Goal: Information Seeking & Learning: Learn about a topic

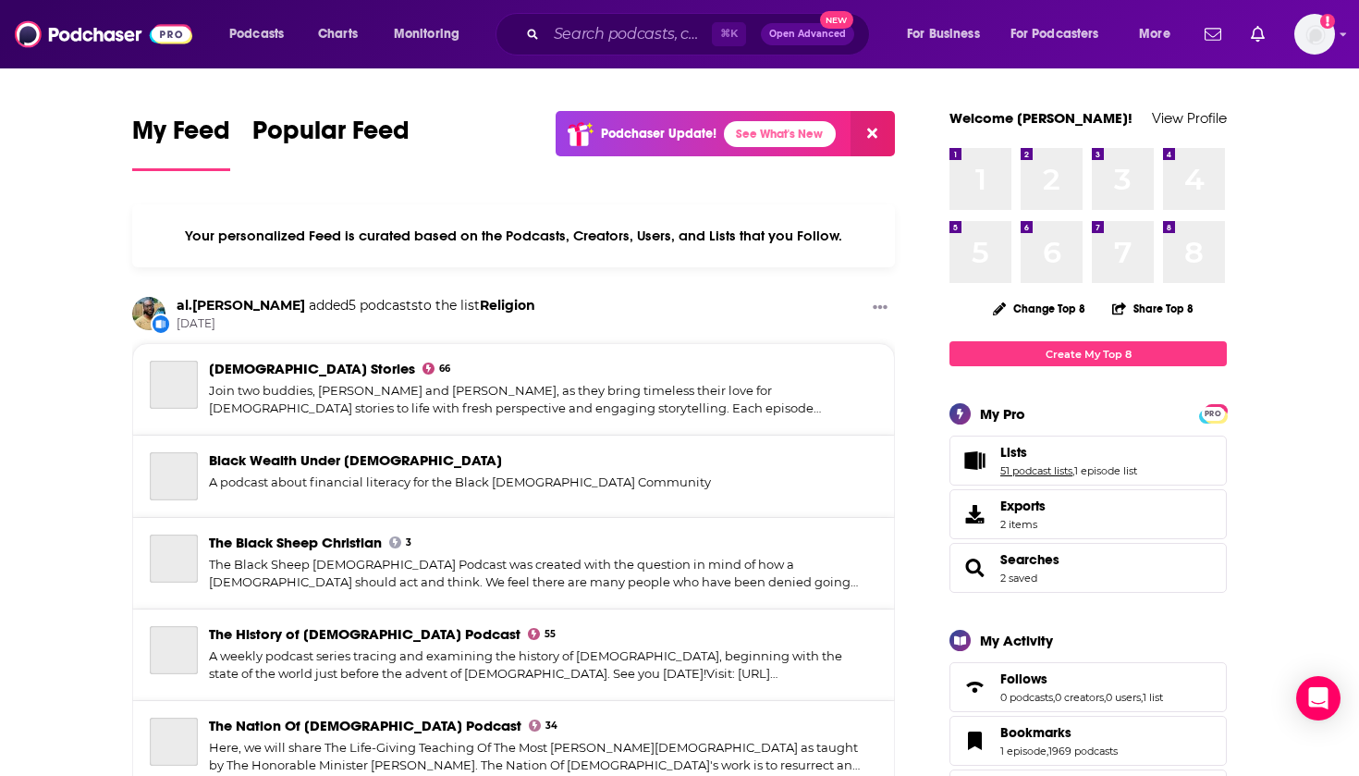
click at [1018, 472] on link "51 podcast lists" at bounding box center [1036, 470] width 72 height 13
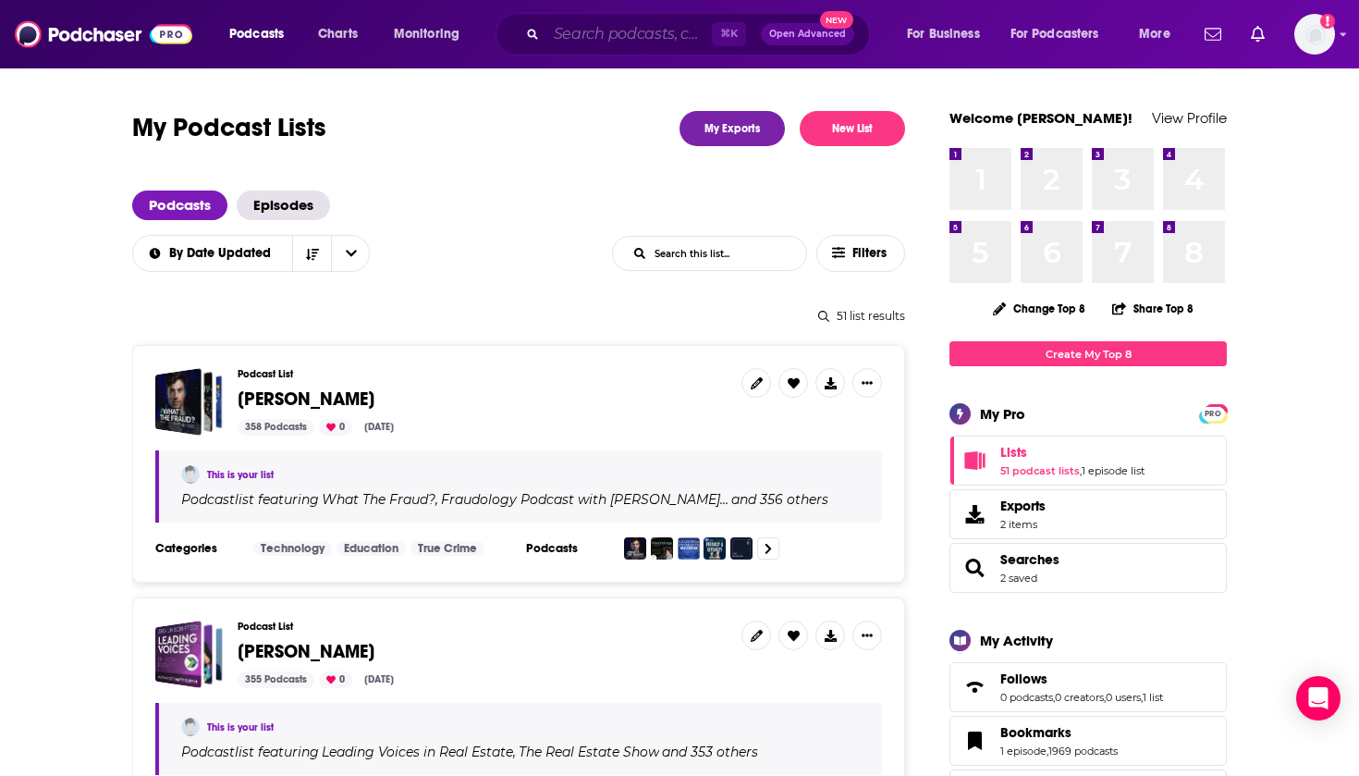
click at [583, 36] on input "Search podcasts, credits, & more..." at bounding box center [628, 34] width 165 height 30
click at [594, 12] on div "Podcasts Charts Monitoring ⌘ K Open Advanced New For Business For Podcasters Mo…" at bounding box center [679, 34] width 1359 height 68
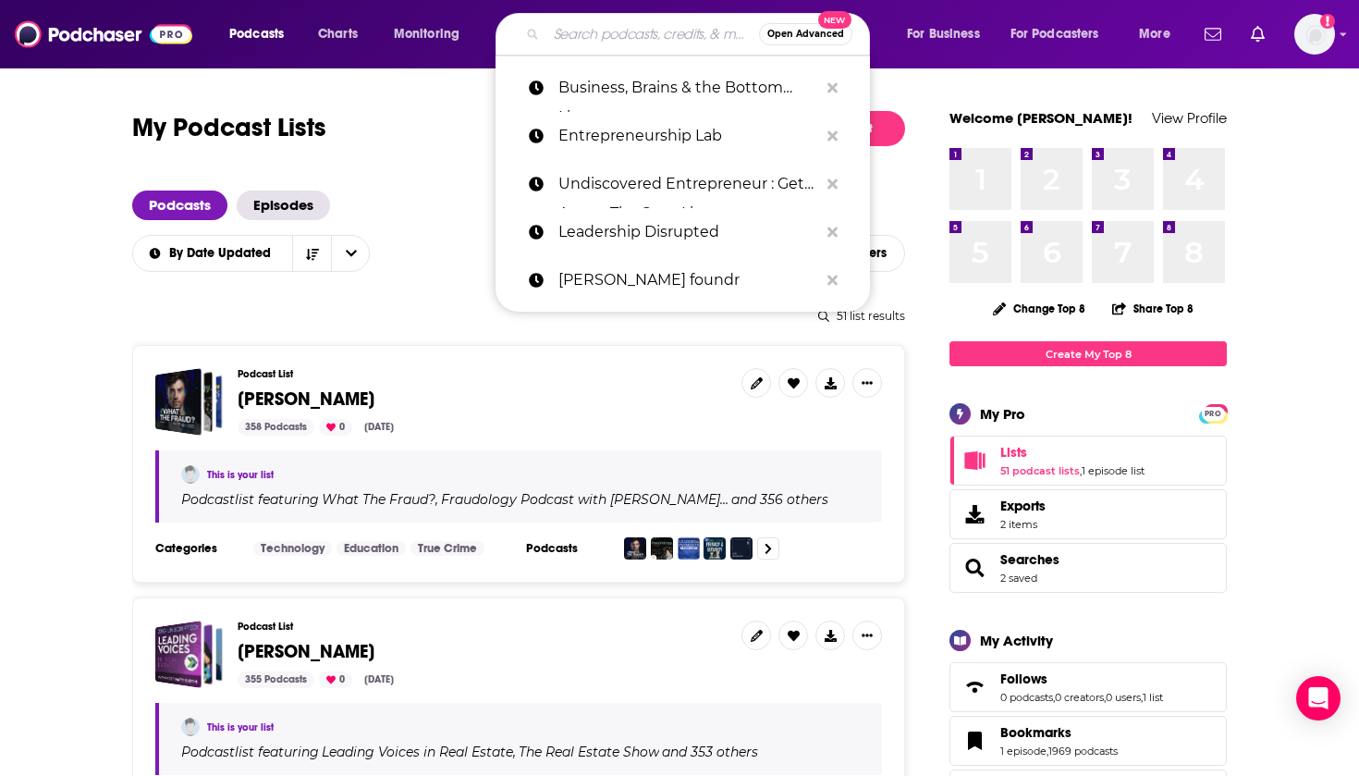
drag, startPoint x: 594, startPoint y: 36, endPoint x: 594, endPoint y: 26, distance: 10.2
click at [594, 36] on input "Search podcasts, credits, & more..." at bounding box center [652, 34] width 213 height 30
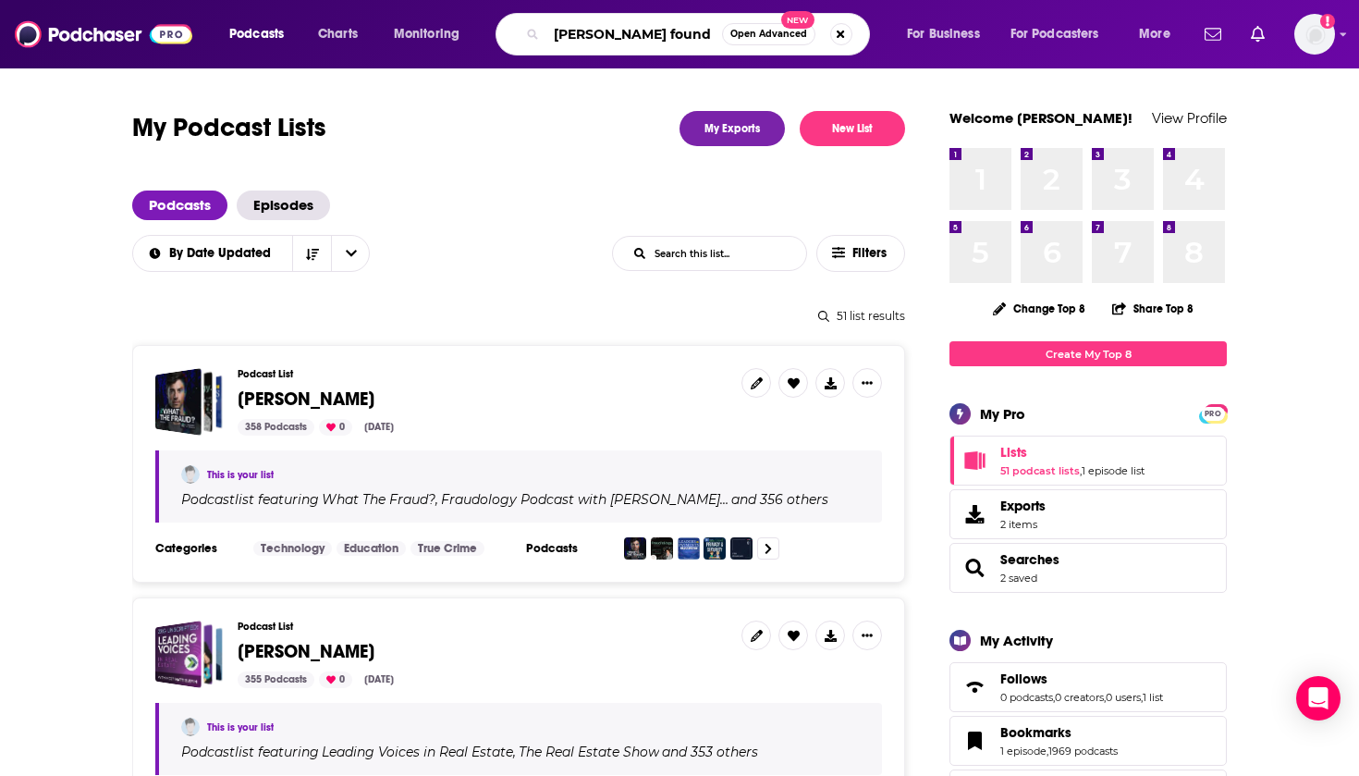
type input "[PERSON_NAME] foundr"
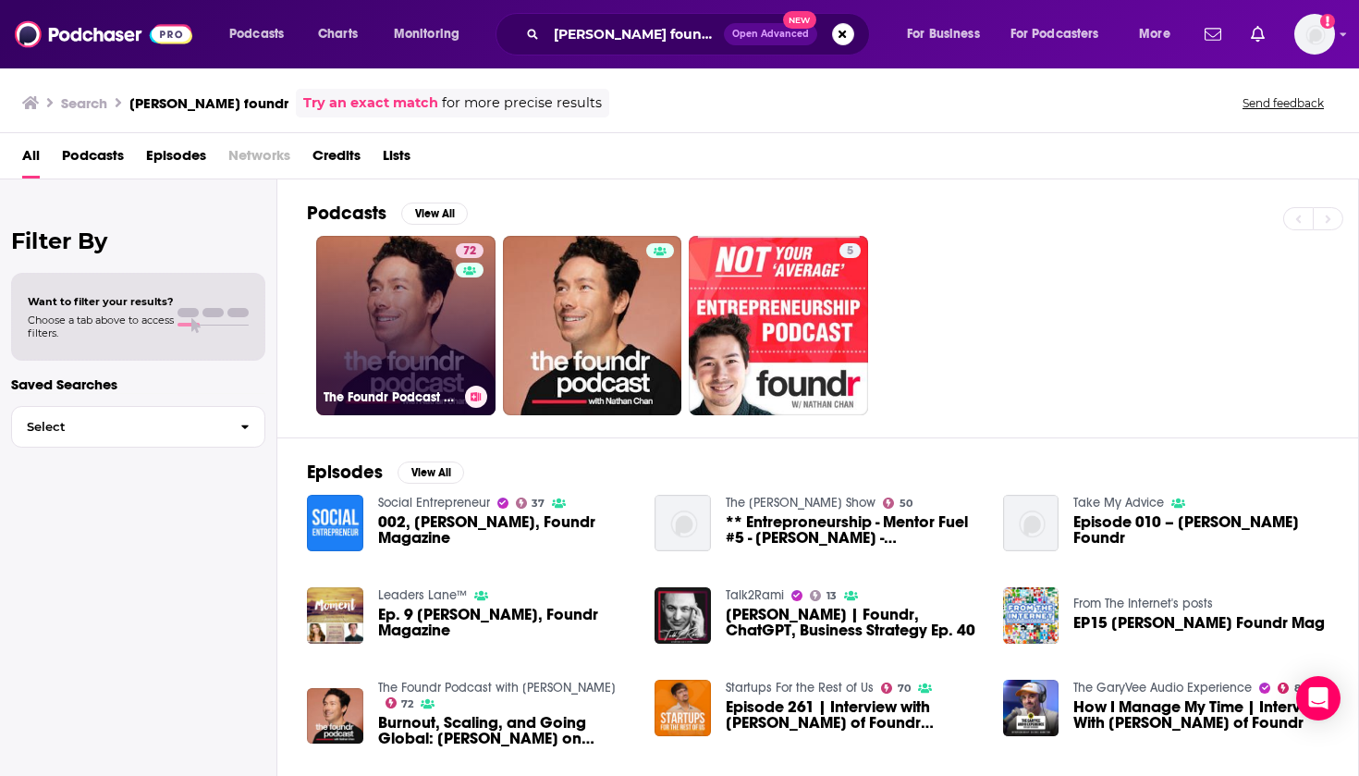
click at [420, 325] on link "72 The Foundr Podcast with [PERSON_NAME]" at bounding box center [405, 325] width 179 height 179
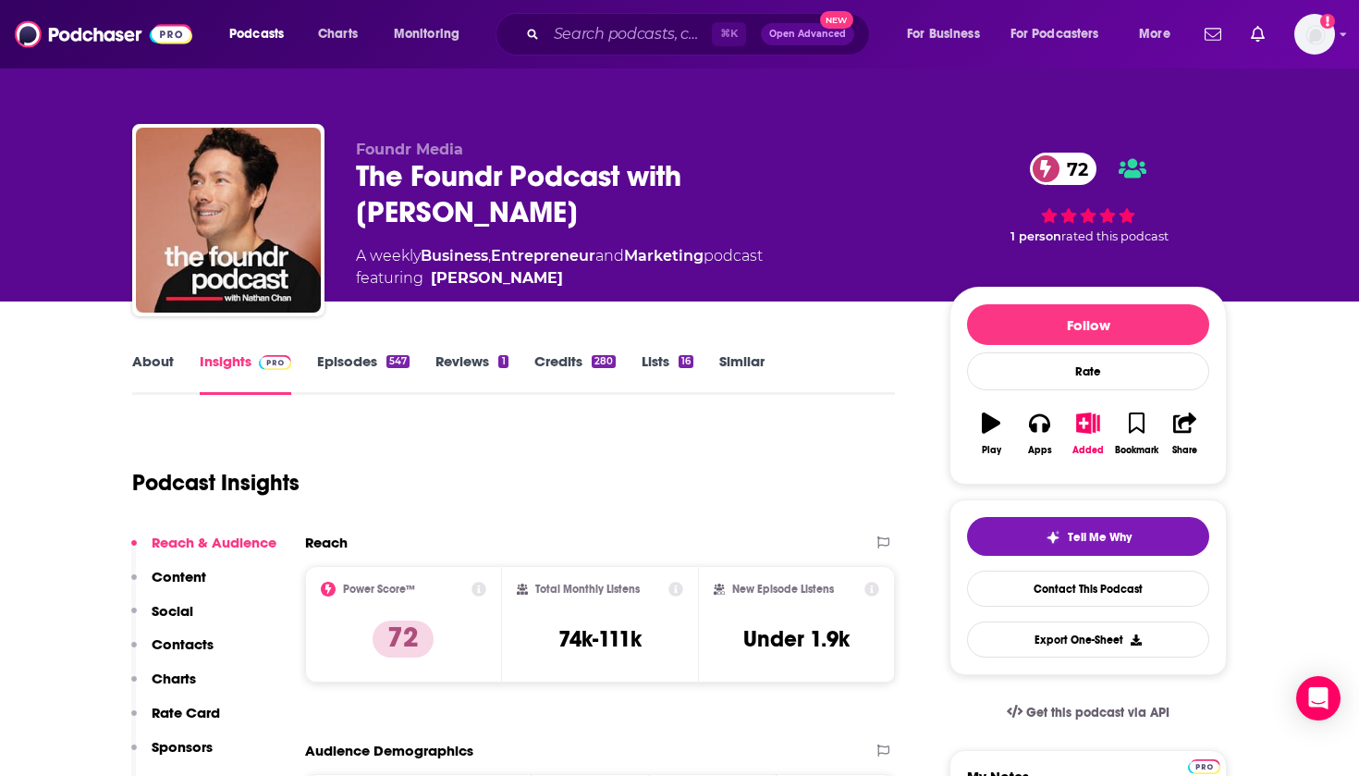
click at [360, 356] on link "Episodes 547" at bounding box center [363, 373] width 92 height 43
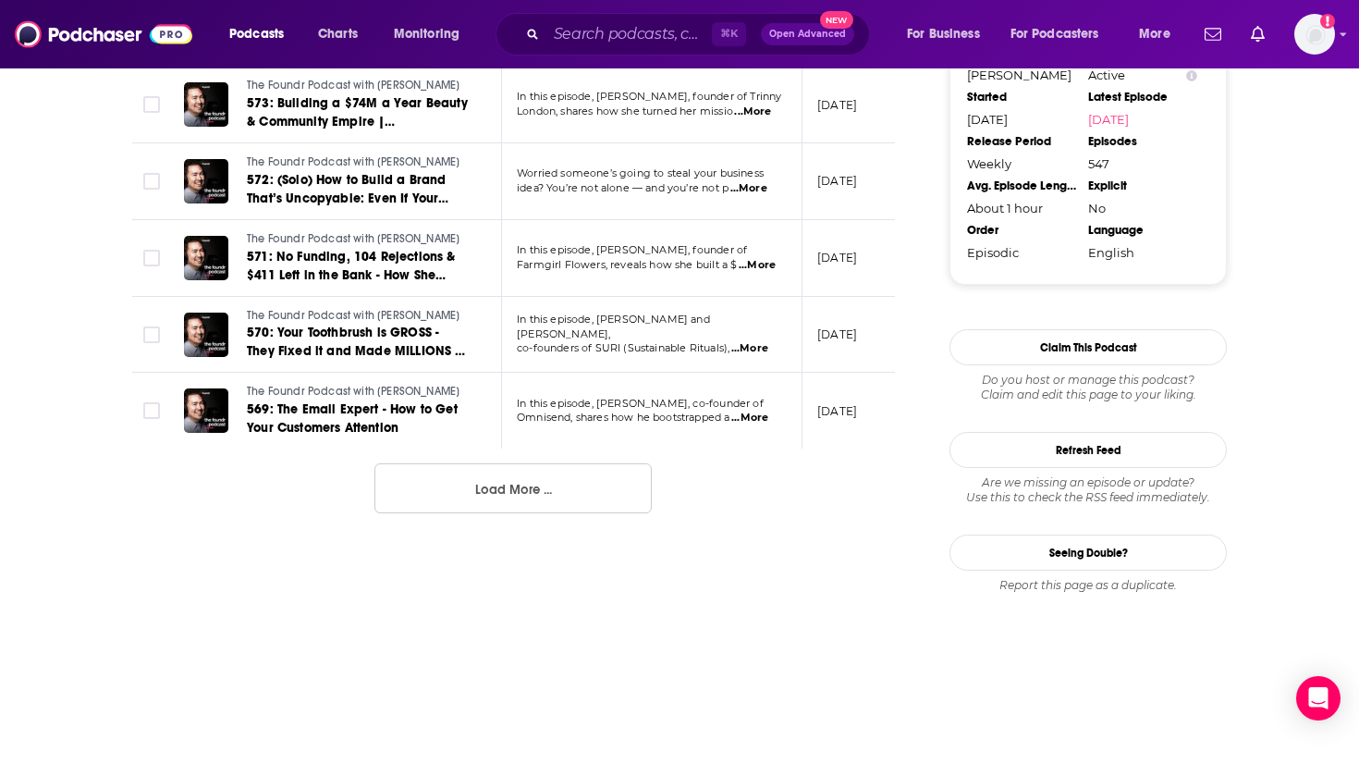
scroll to position [2001, 0]
click at [520, 470] on button "Load More ..." at bounding box center [512, 488] width 277 height 50
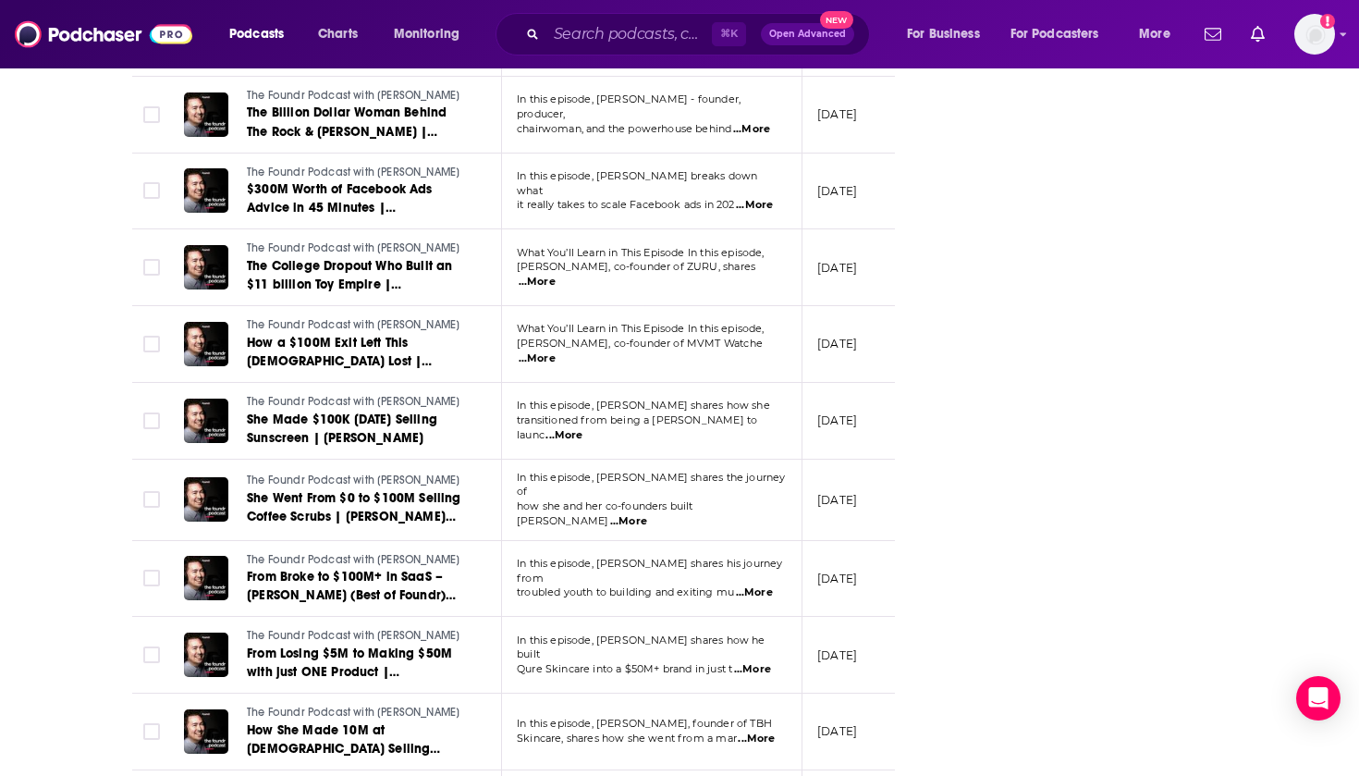
scroll to position [2833, 0]
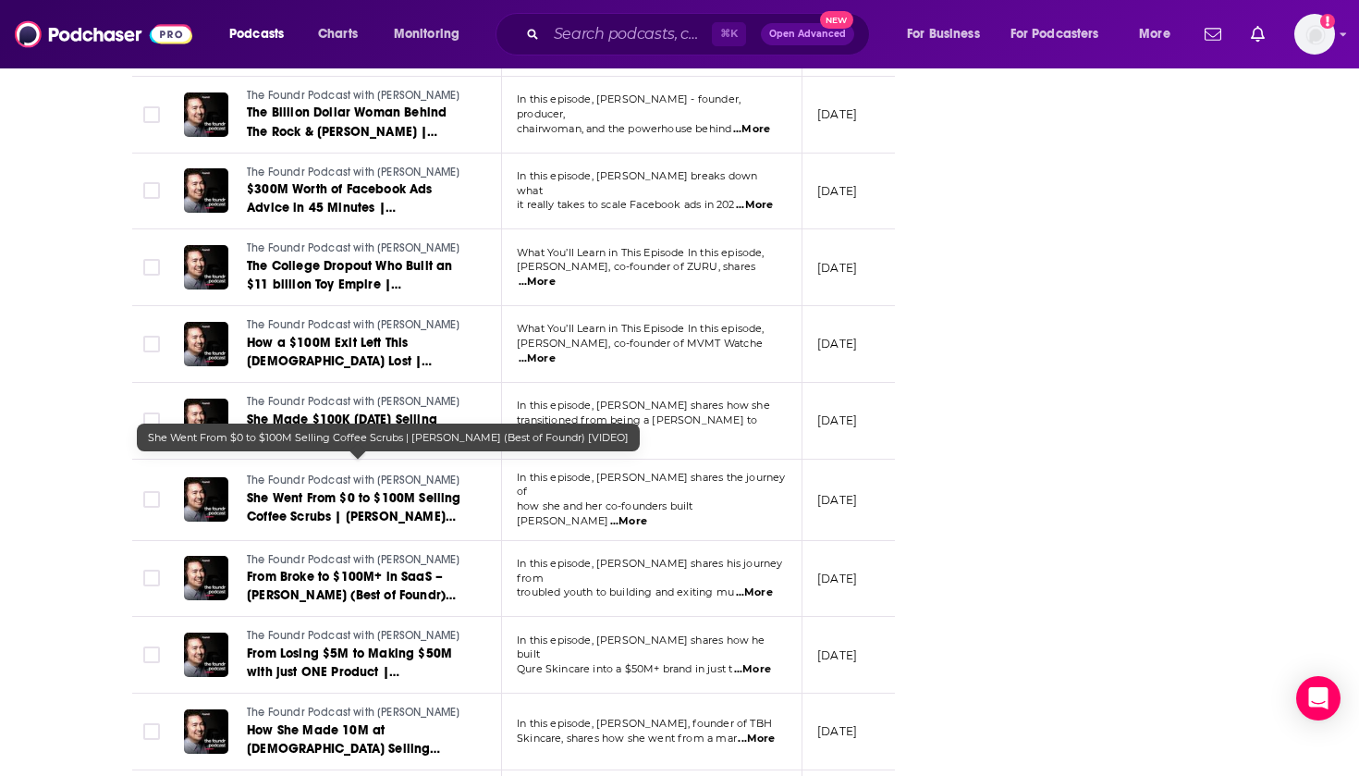
click at [364, 490] on span "She Went From $0 to $100M Selling Coffee Scrubs | [PERSON_NAME] (Best of Foundr…" at bounding box center [354, 516] width 214 height 53
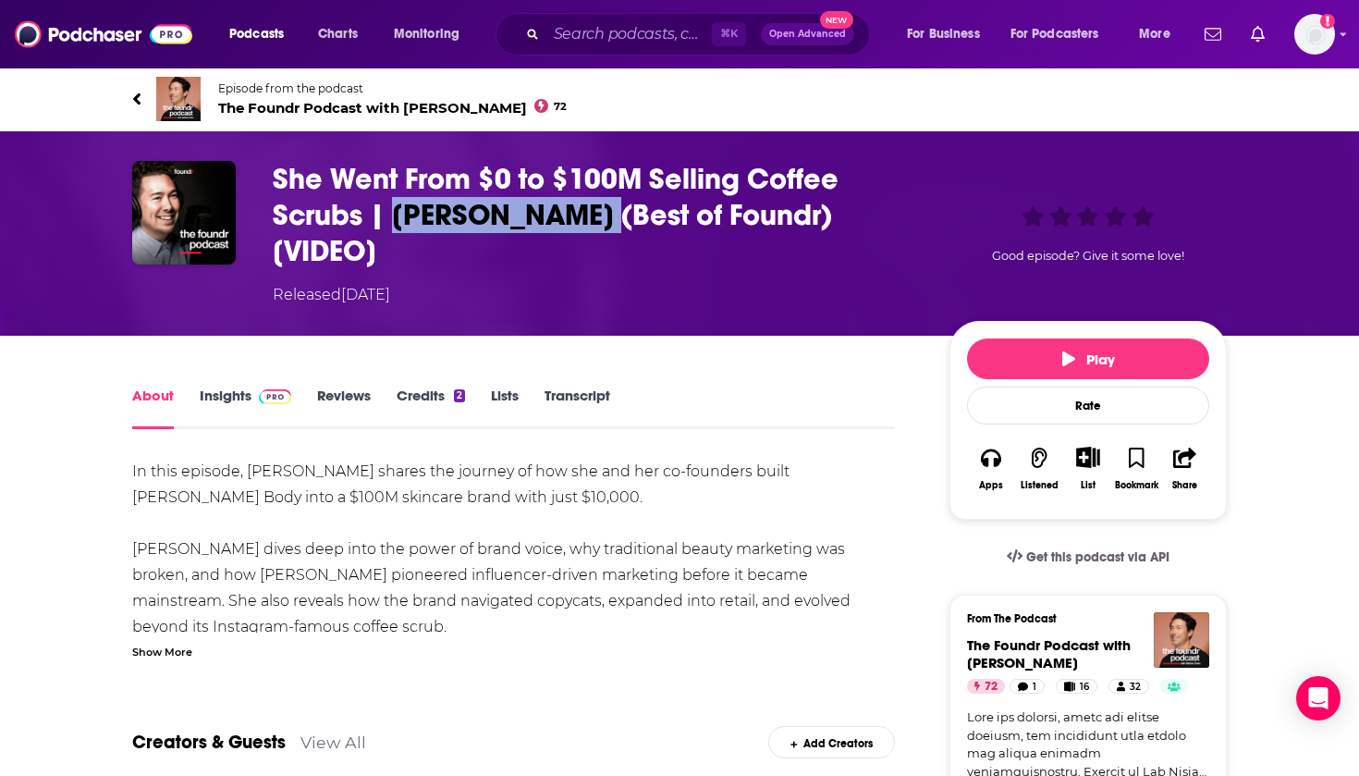
drag, startPoint x: 580, startPoint y: 216, endPoint x: 397, endPoint y: 217, distance: 183.1
click at [398, 217] on h1 "She Went From $0 to $100M Selling Coffee Scrubs | [PERSON_NAME] (Best of Foundr…" at bounding box center [596, 215] width 647 height 108
copy h1 "[PERSON_NAME]"
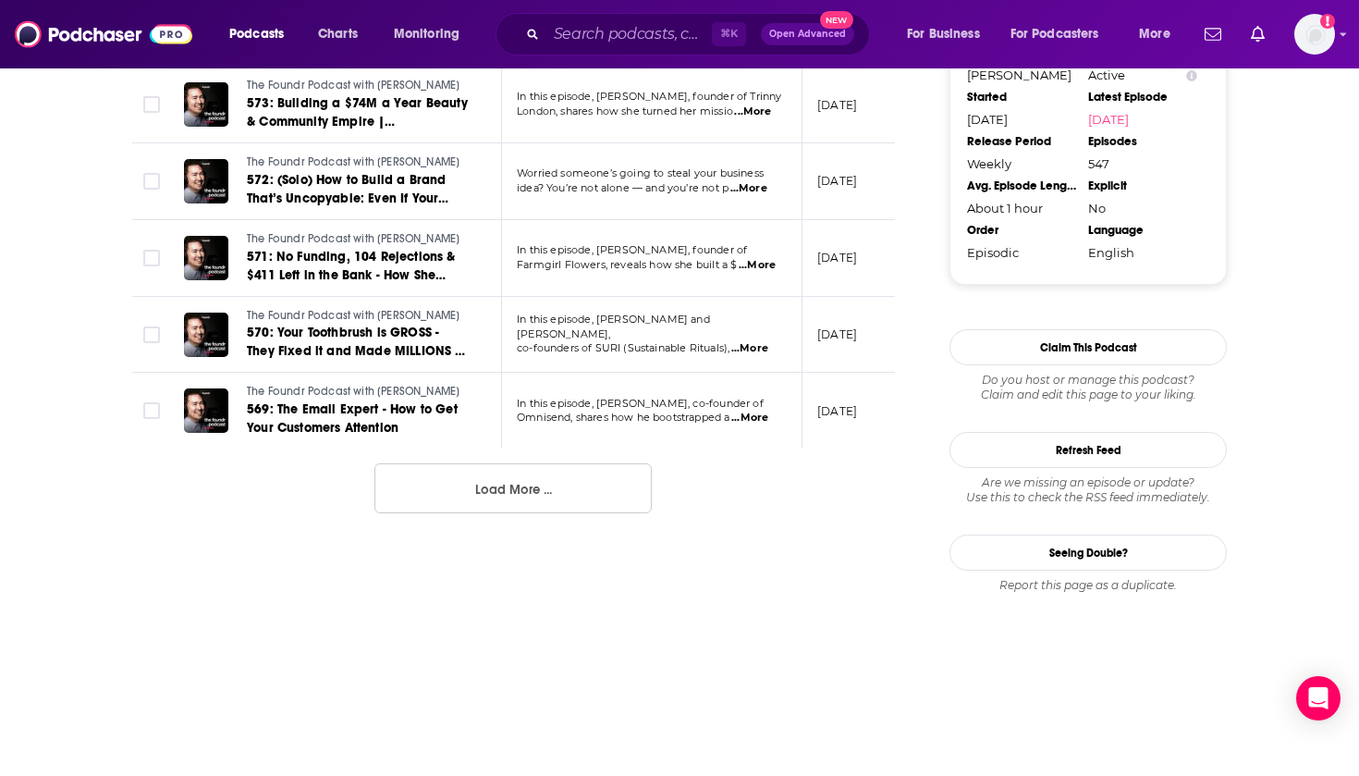
scroll to position [2001, 0]
click at [388, 469] on button "Load More ..." at bounding box center [512, 488] width 277 height 50
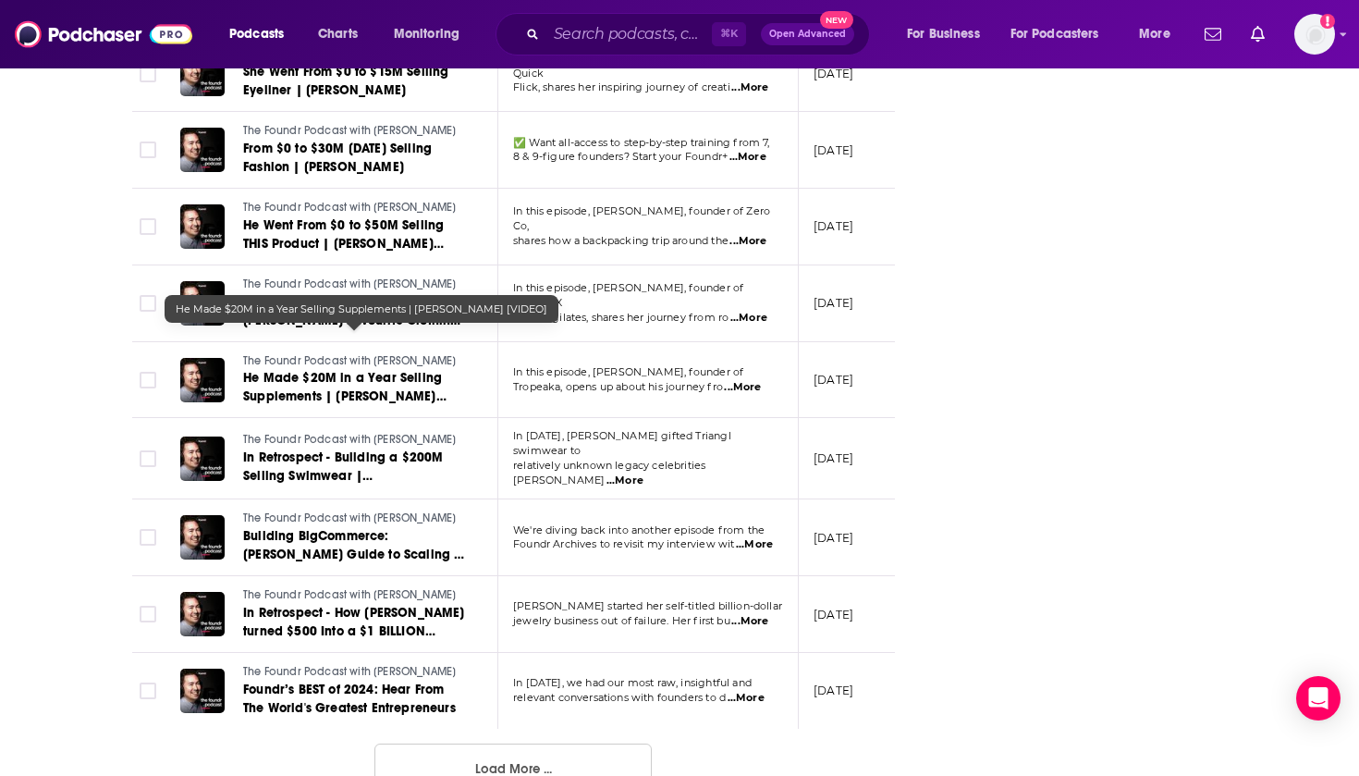
scroll to position [3642, 0]
click at [365, 371] on span "He Made $20M in a Year Selling Supplements | [PERSON_NAME] [VIDEO]" at bounding box center [344, 397] width 203 height 53
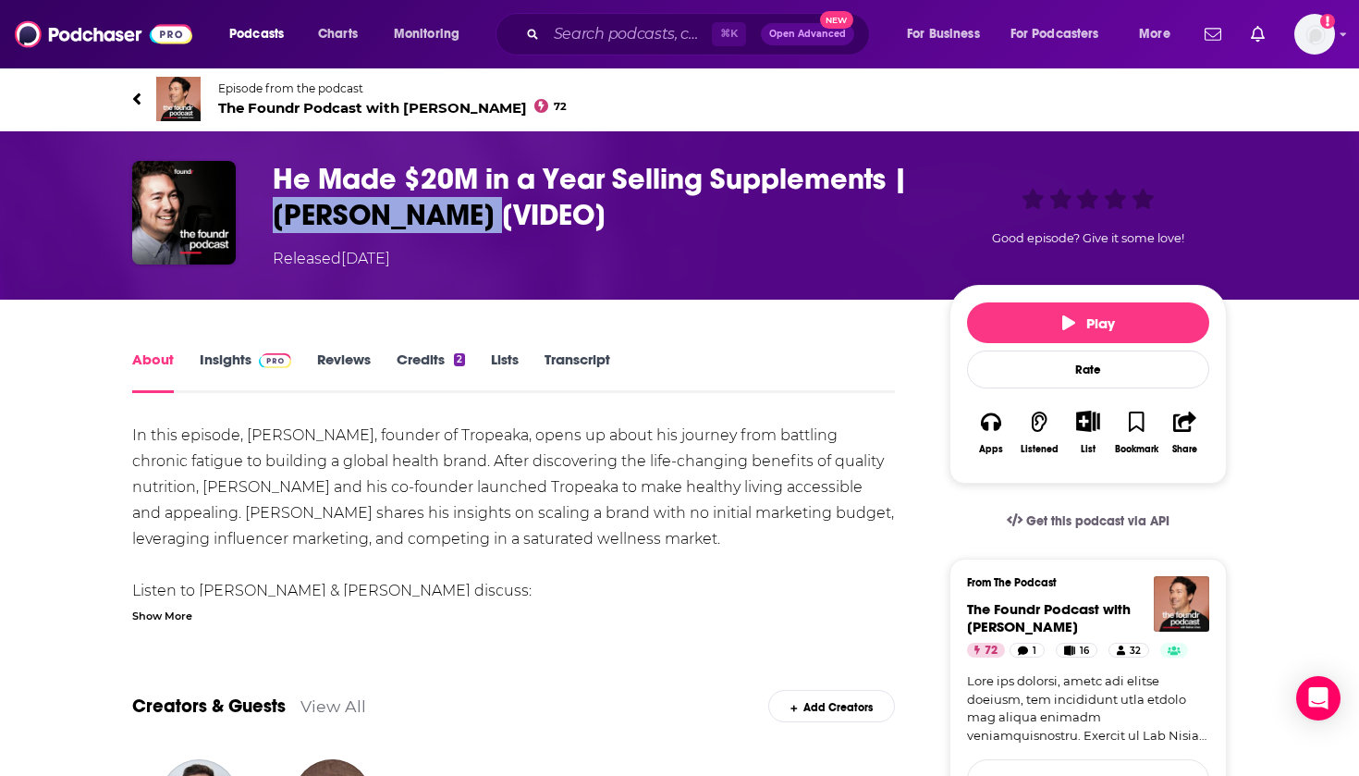
drag, startPoint x: 483, startPoint y: 203, endPoint x: 267, endPoint y: 204, distance: 215.4
click at [267, 204] on div "He Made $20M in a Year Selling Supplements | [PERSON_NAME] [VIDEO] Released [DA…" at bounding box center [679, 215] width 1095 height 109
copy h1 "[PERSON_NAME]"
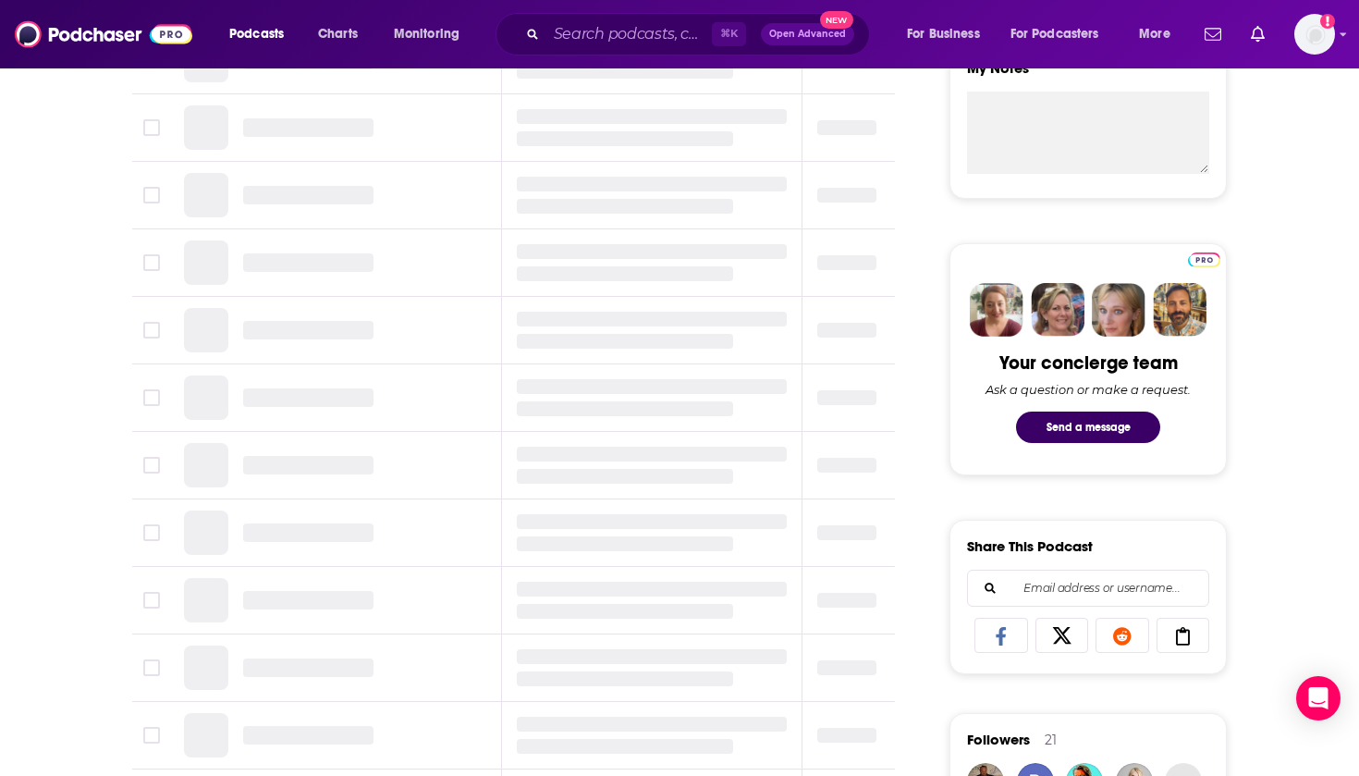
scroll to position [2001, 0]
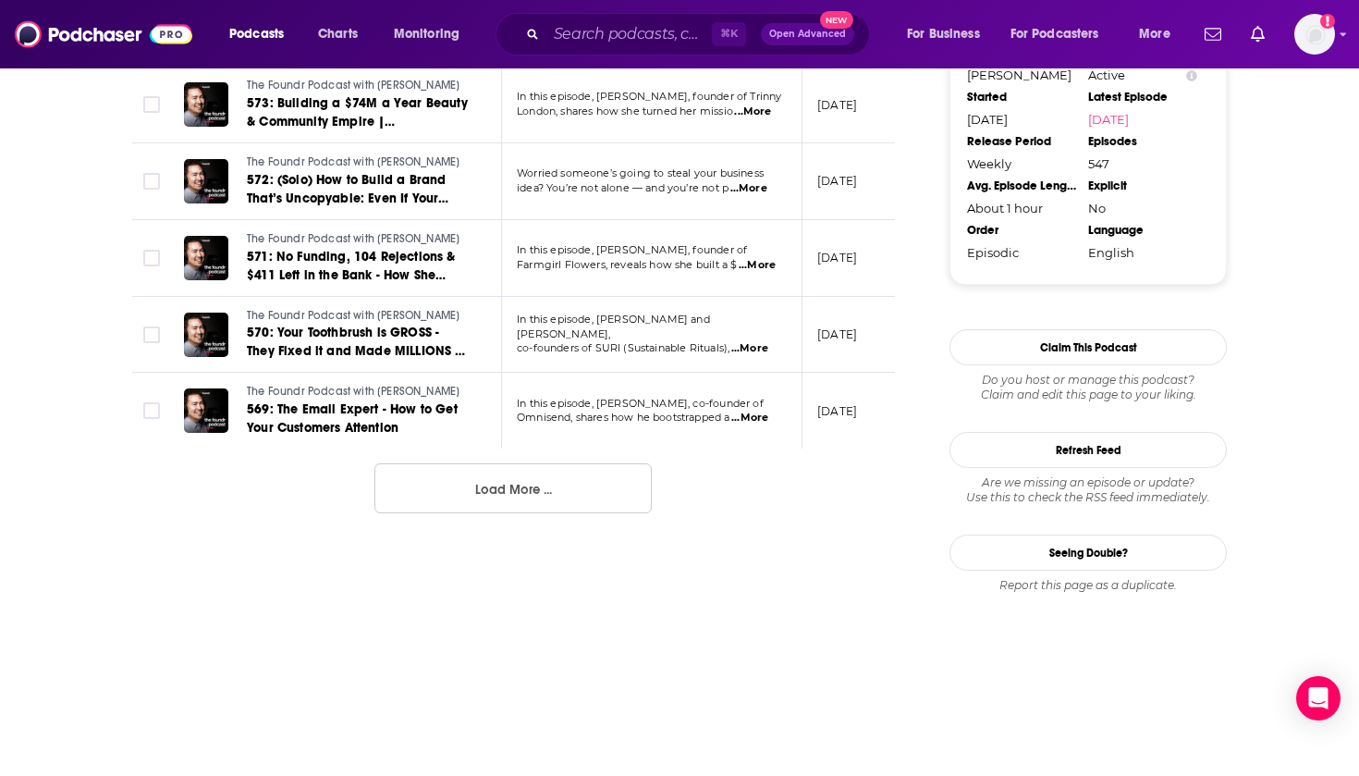
click at [494, 468] on button "Load More ..." at bounding box center [512, 488] width 277 height 50
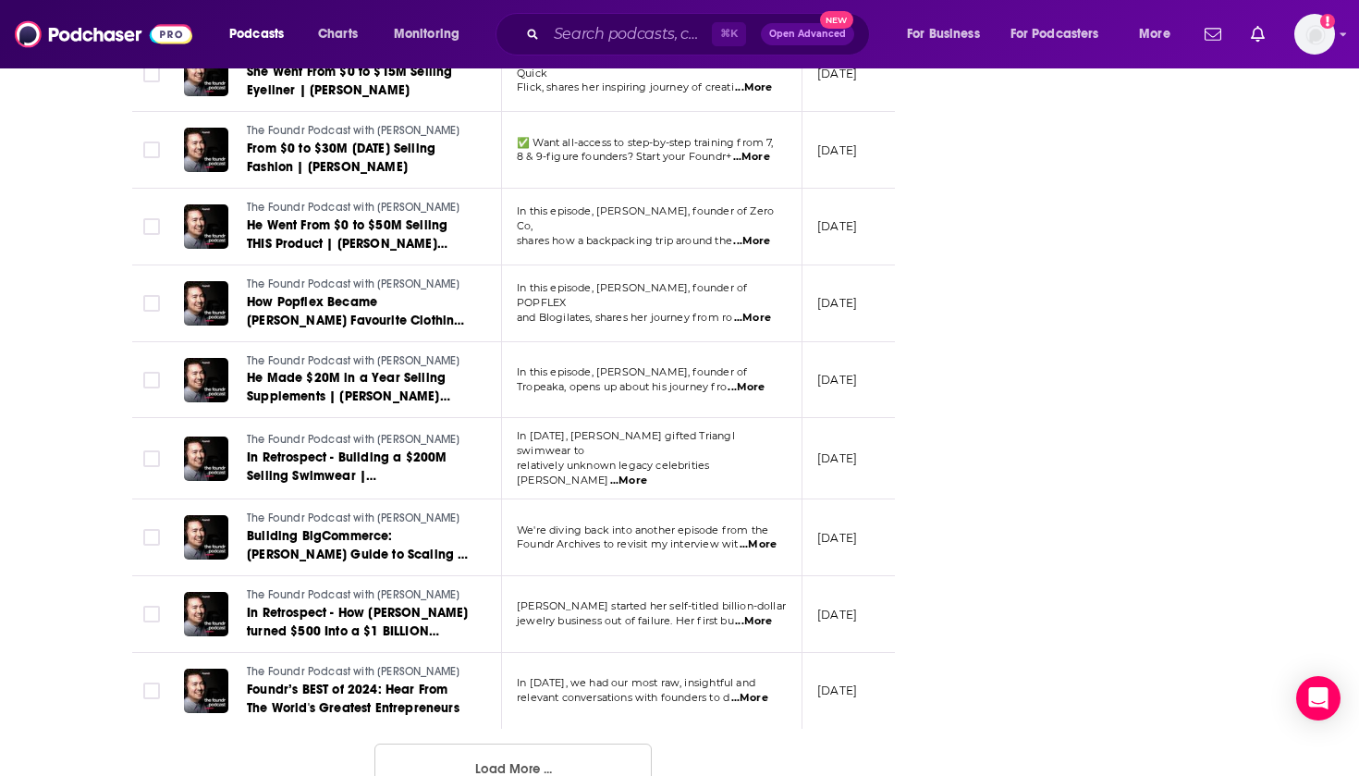
scroll to position [3642, 0]
click at [467, 744] on button "Load More ..." at bounding box center [512, 769] width 277 height 50
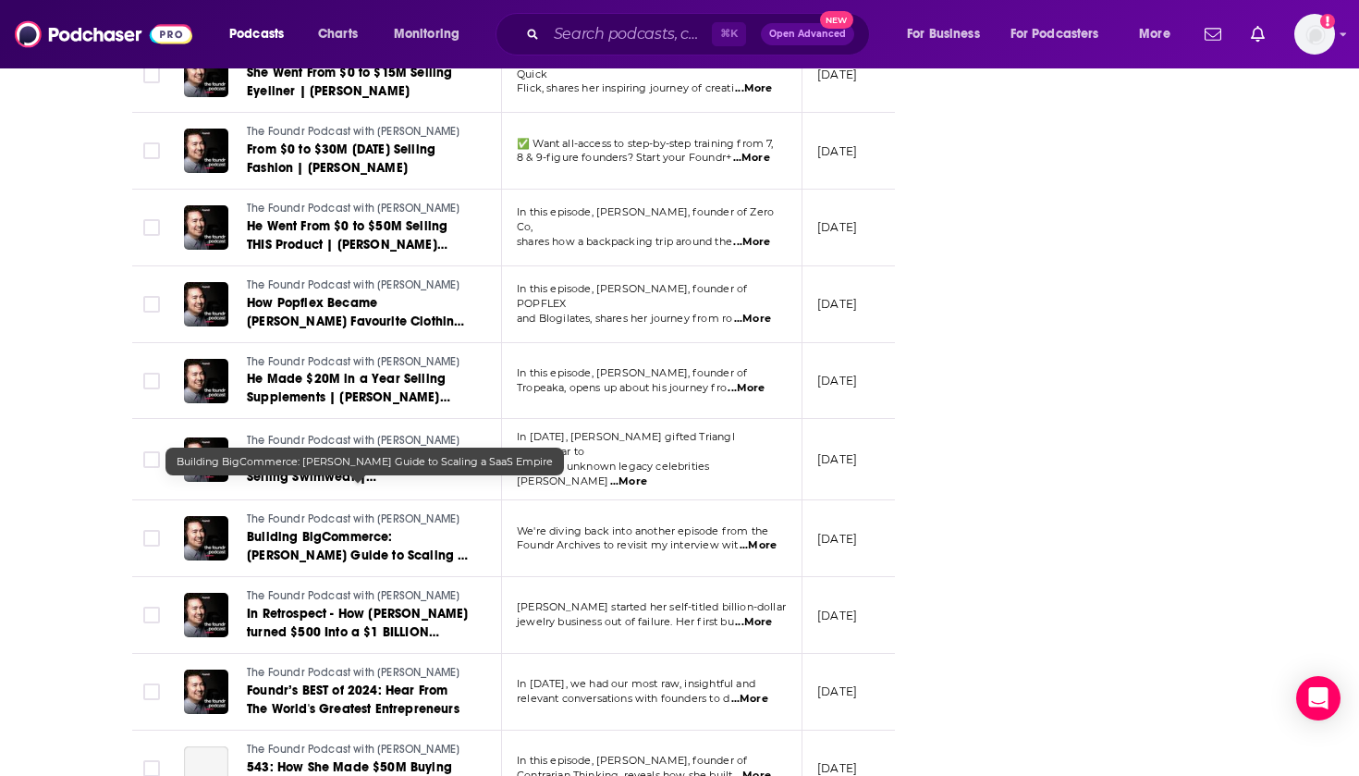
click at [387, 529] on span "Building BigCommerce: [PERSON_NAME] Guide to Scaling a SaaS Empire" at bounding box center [357, 555] width 221 height 53
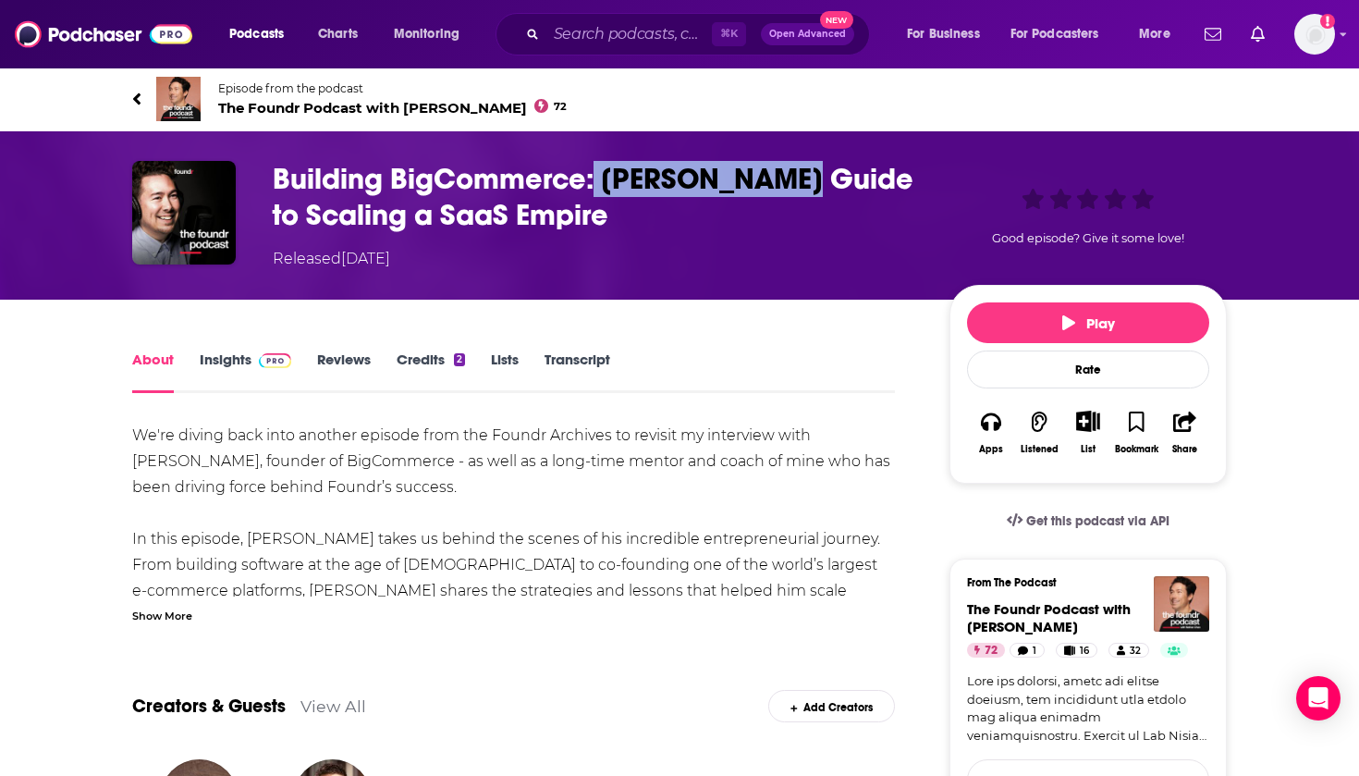
drag, startPoint x: 790, startPoint y: 168, endPoint x: 595, endPoint y: 168, distance: 195.1
click at [595, 168] on h1 "Building BigCommerce: [PERSON_NAME] Guide to Scaling a SaaS Empire" at bounding box center [596, 197] width 647 height 72
click at [616, 203] on h1 "Building BigCommerce: [PERSON_NAME] Guide to Scaling a SaaS Empire" at bounding box center [596, 197] width 647 height 72
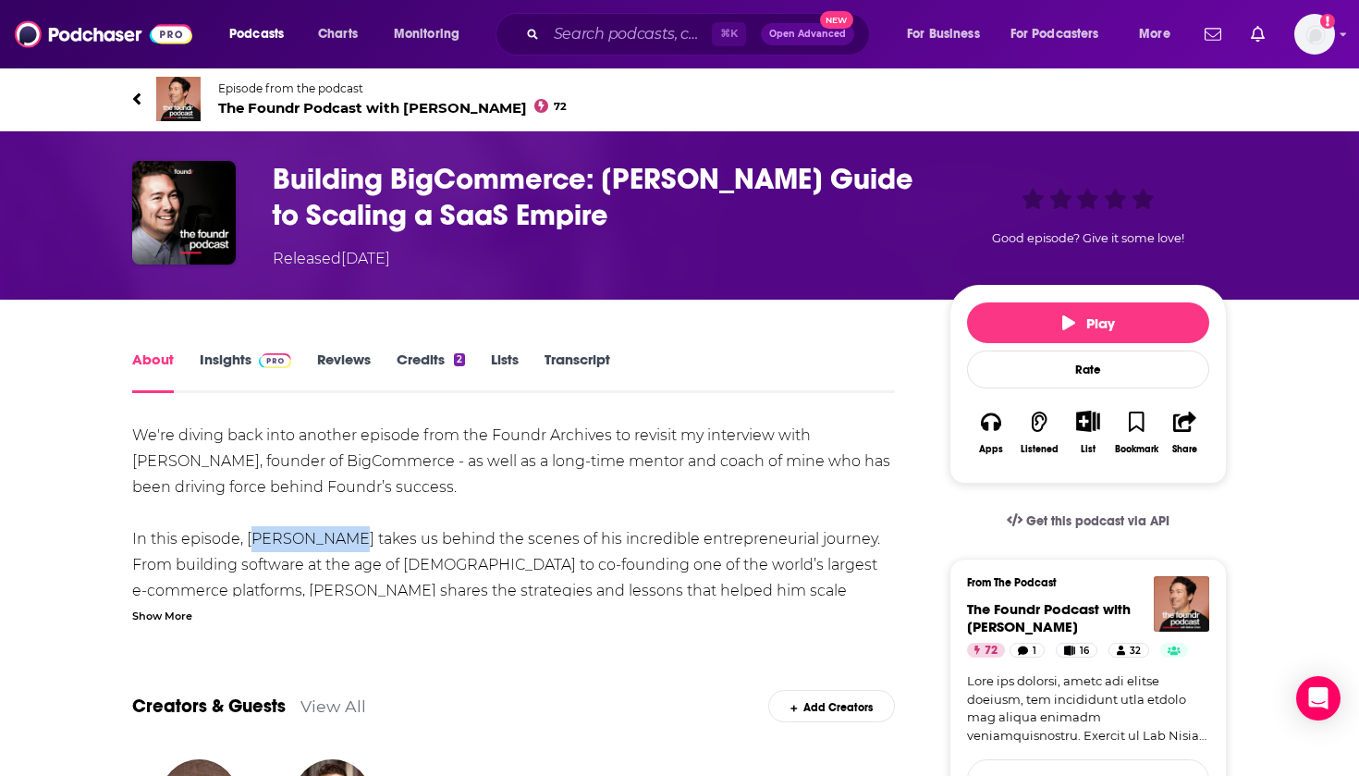
drag, startPoint x: 338, startPoint y: 539, endPoint x: 248, endPoint y: 537, distance: 90.6
copy div "[PERSON_NAME]"
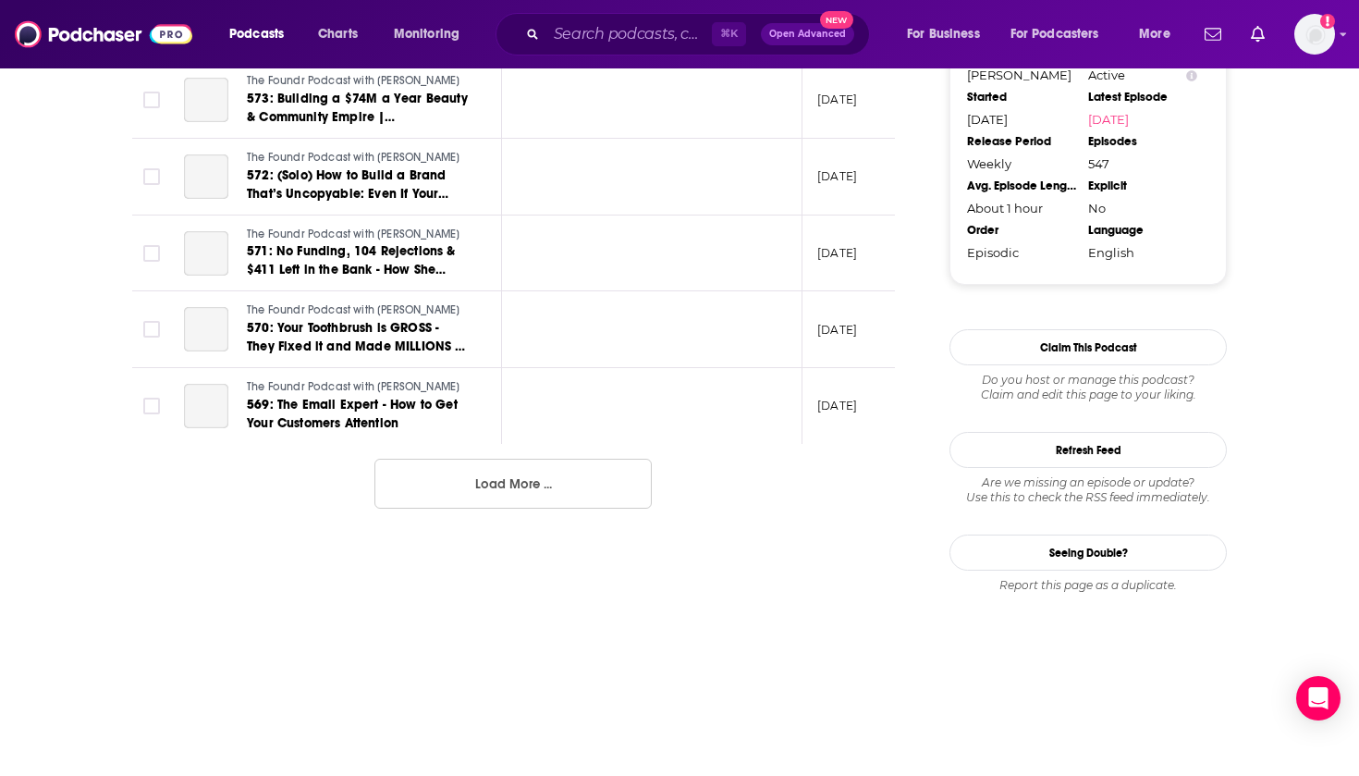
scroll to position [2001, 0]
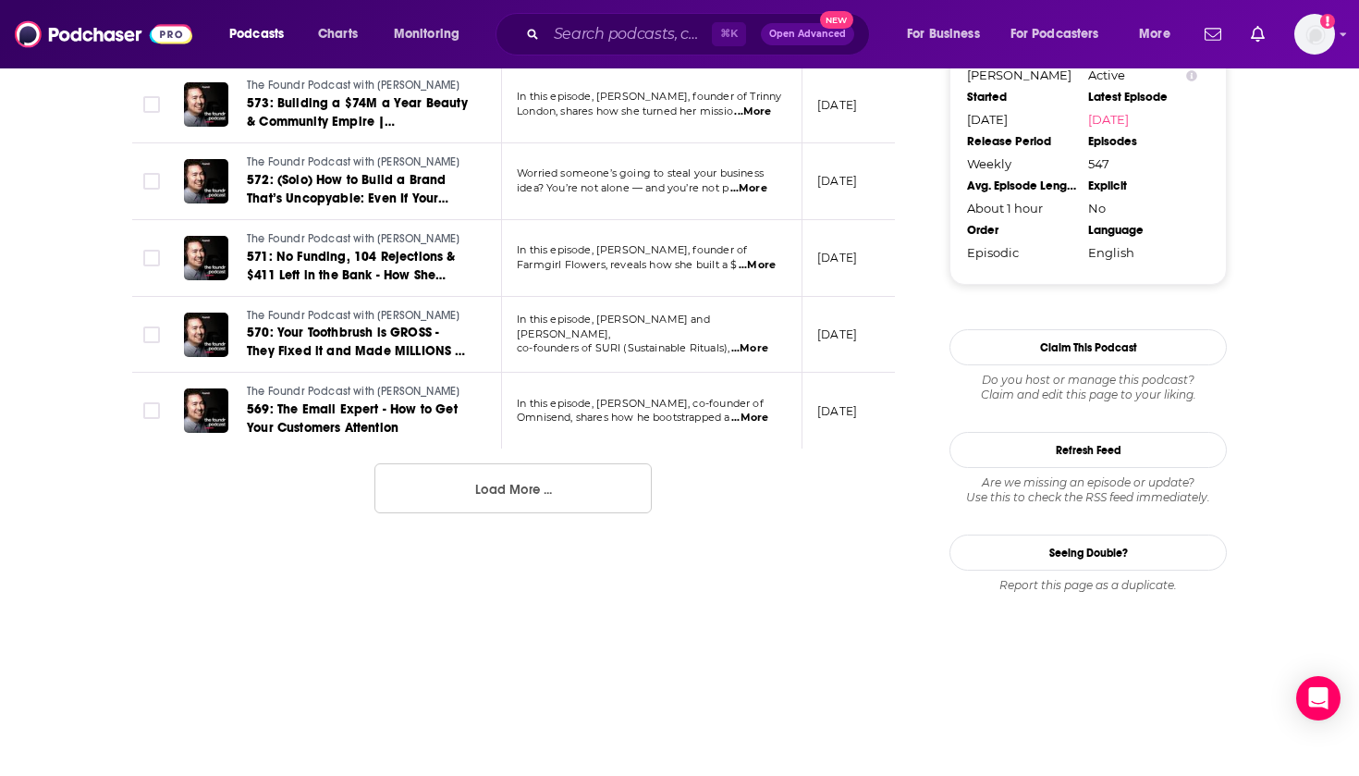
click at [422, 469] on button "Load More ..." at bounding box center [512, 488] width 277 height 50
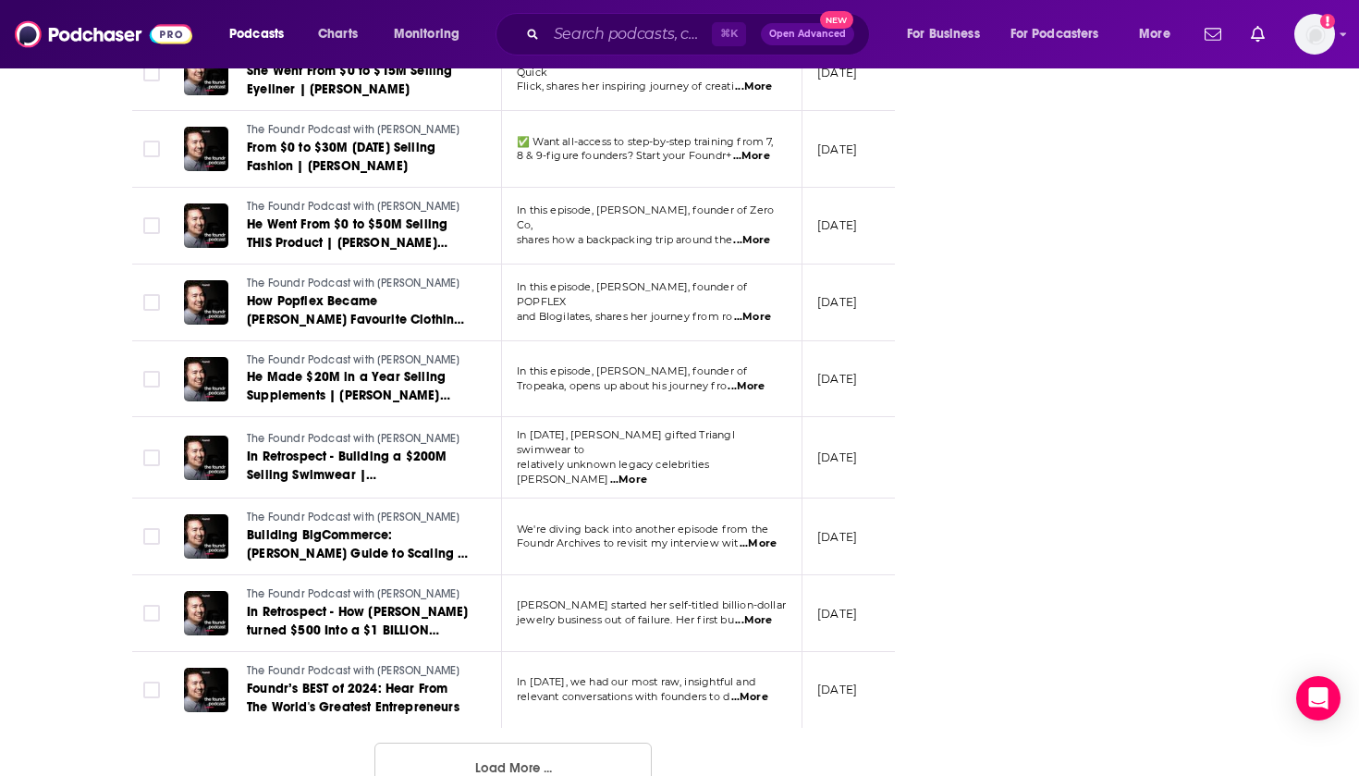
scroll to position [3642, 0]
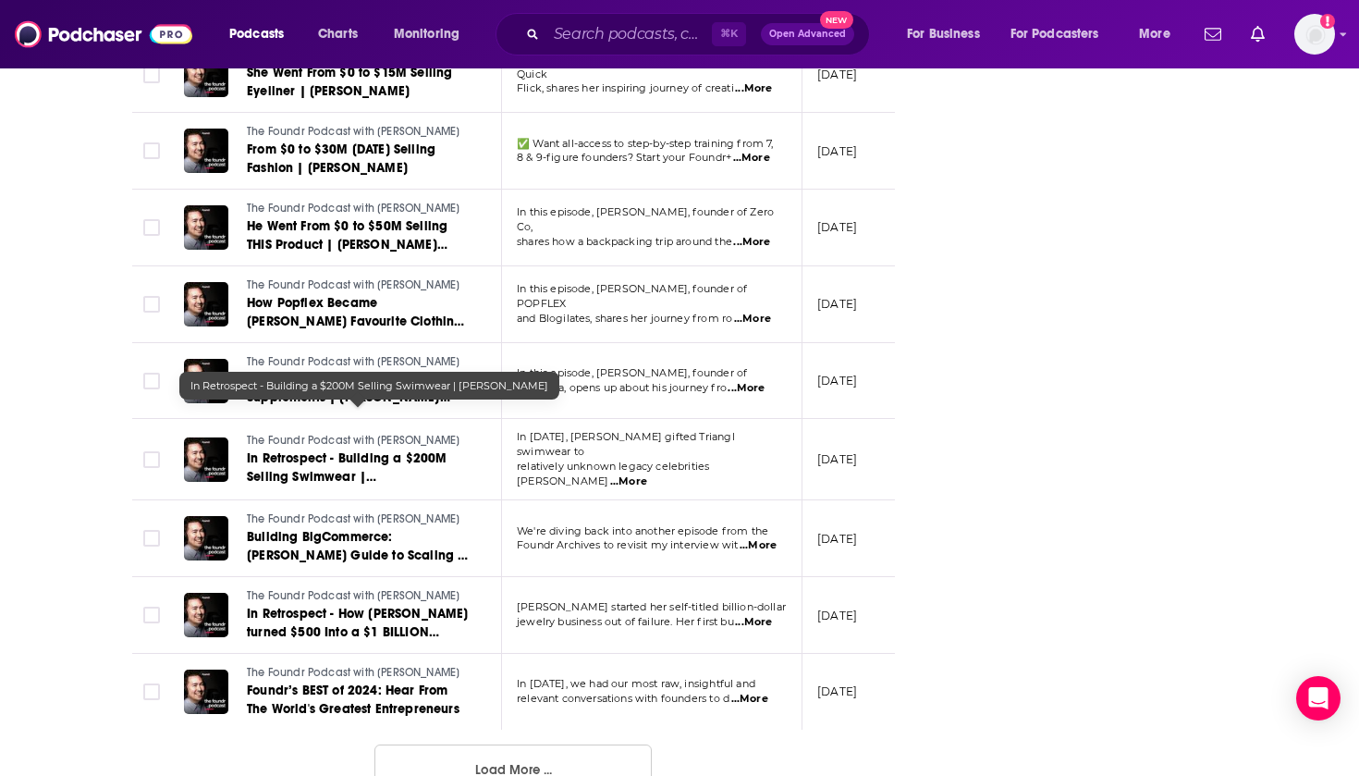
click at [375, 450] on span "In Retrospect - Building a $200M Selling Swimwear | [PERSON_NAME]" at bounding box center [347, 476] width 200 height 53
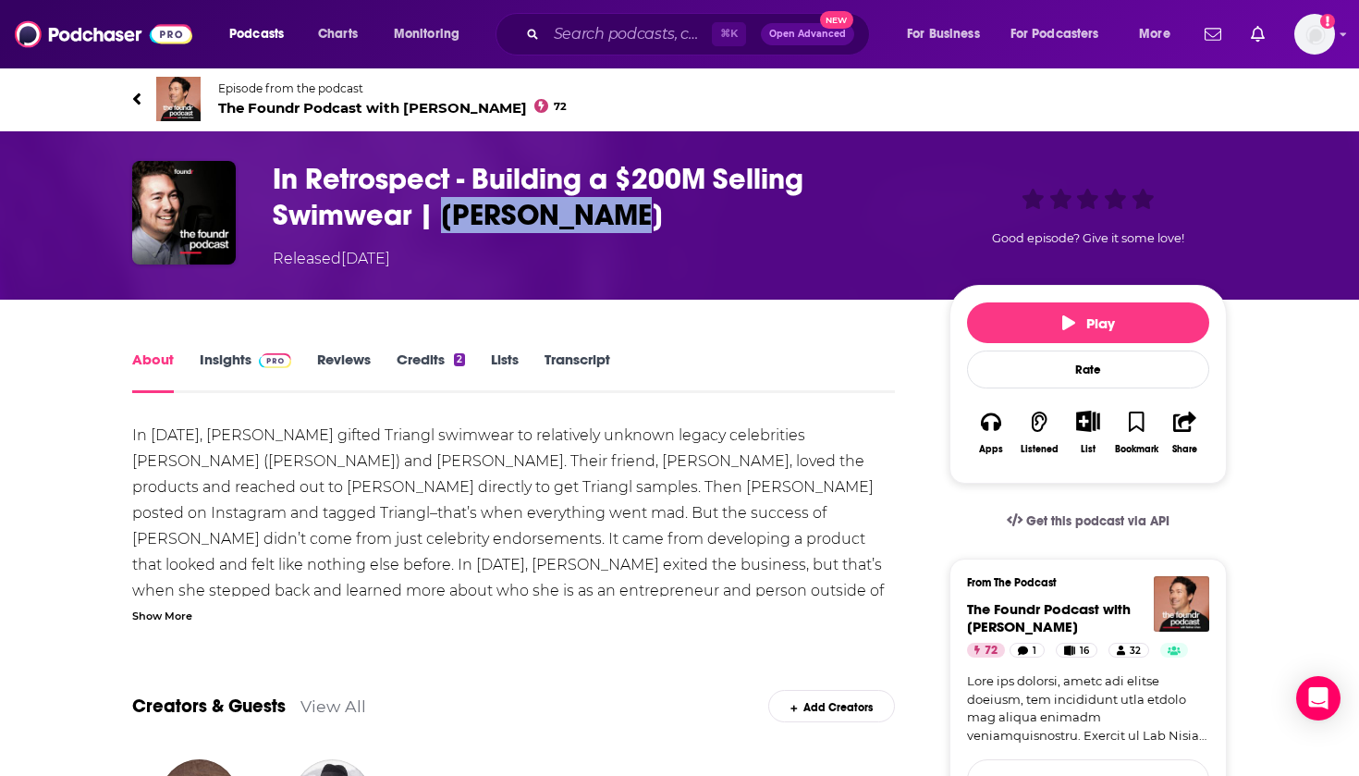
drag, startPoint x: 627, startPoint y: 228, endPoint x: 446, endPoint y: 206, distance: 182.6
click at [446, 206] on h1 "In Retrospect - Building a $200M Selling Swimwear | [PERSON_NAME]" at bounding box center [596, 197] width 647 height 72
copy h1 "[PERSON_NAME]"
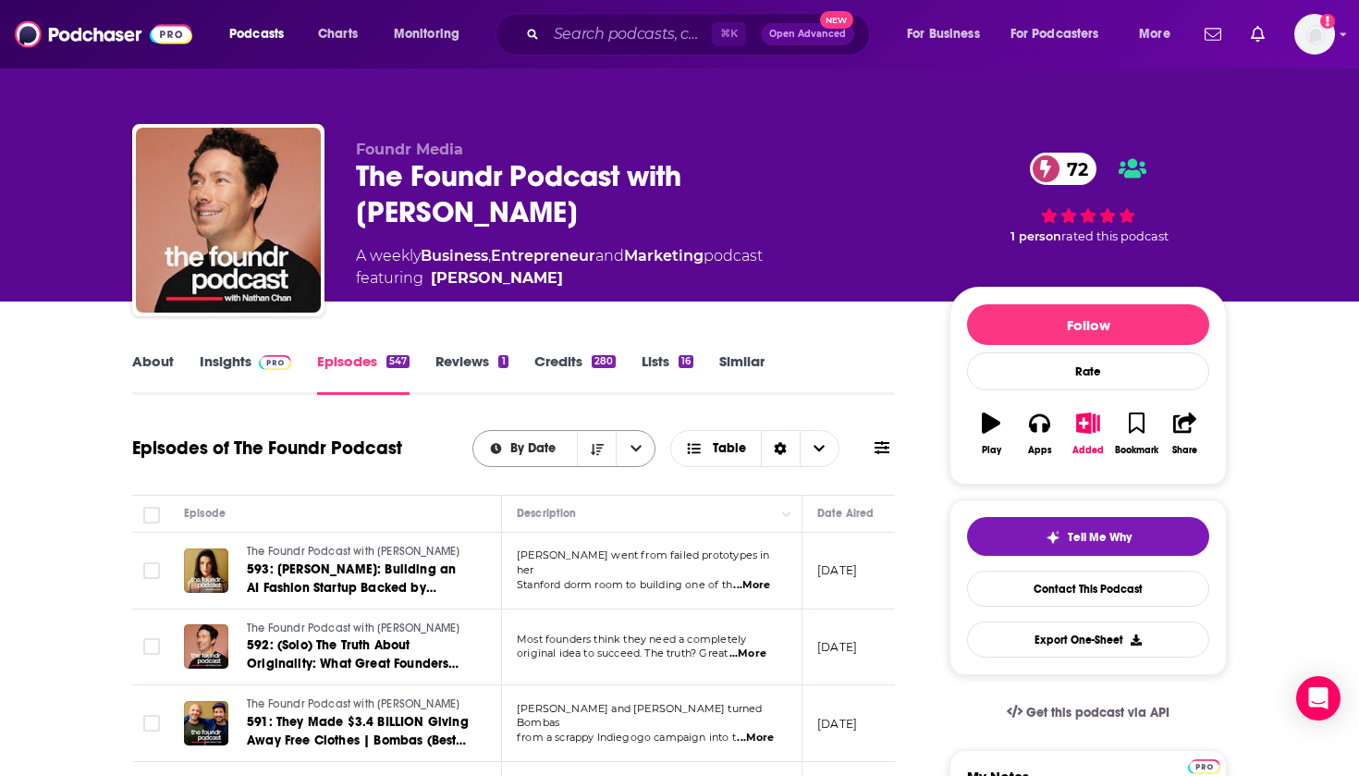
click at [545, 447] on span "By Date" at bounding box center [536, 448] width 52 height 13
click at [554, 512] on span "By Rating" at bounding box center [574, 513] width 131 height 10
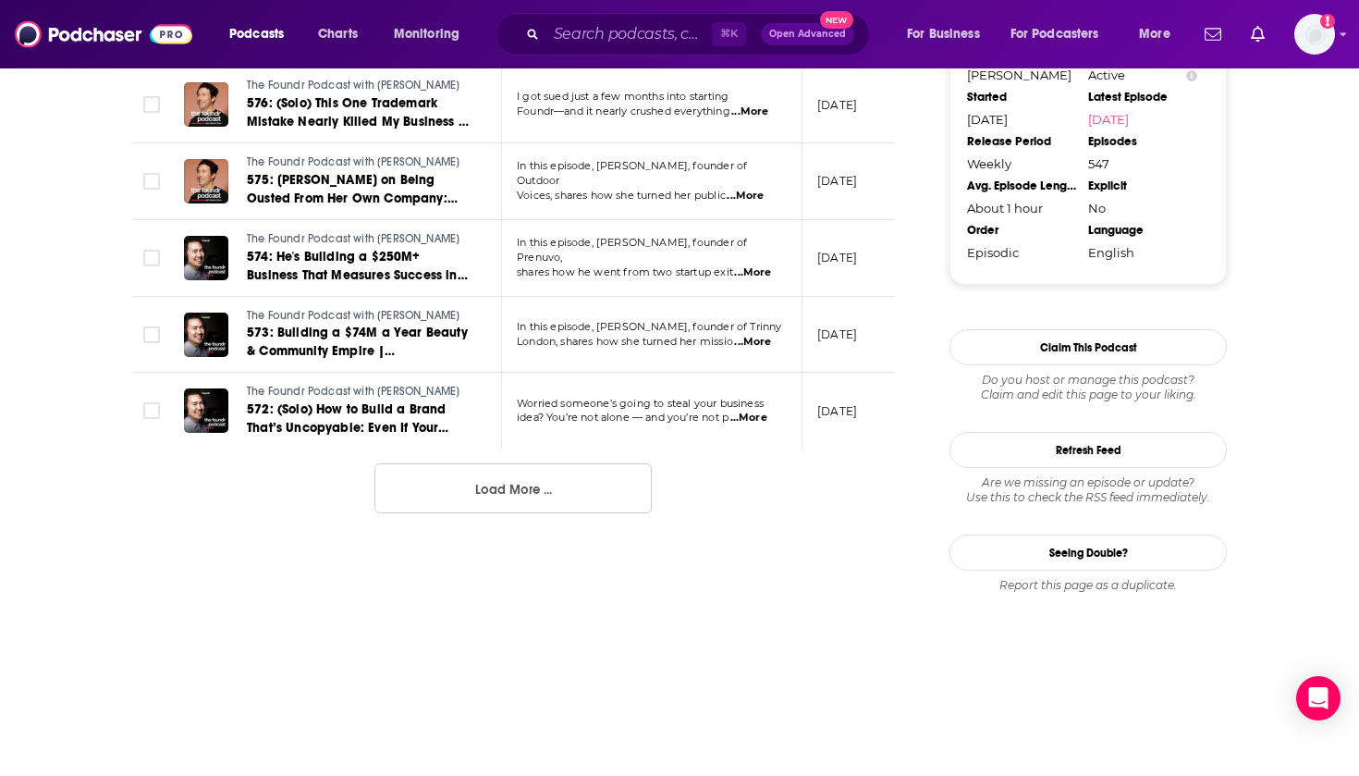
scroll to position [2001, 0]
click at [529, 463] on button "Load More ..." at bounding box center [512, 488] width 277 height 50
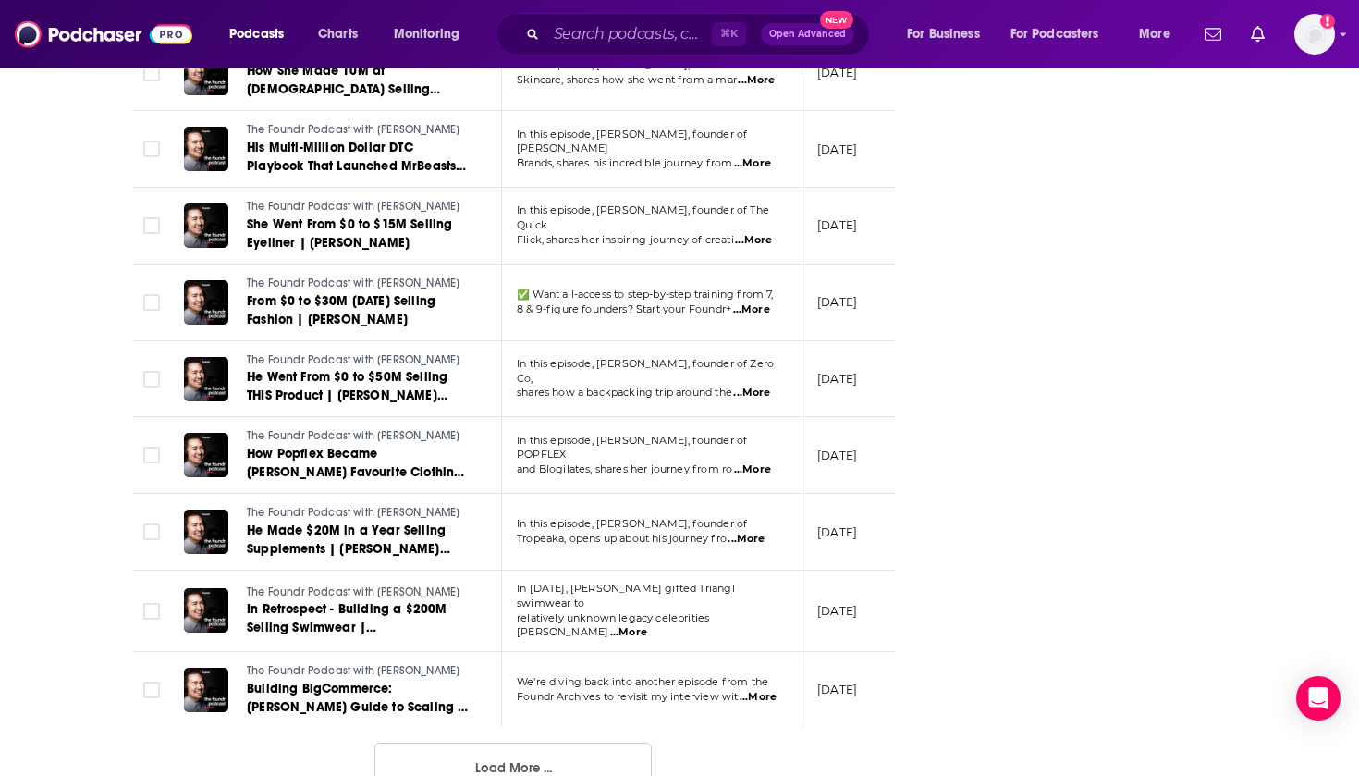
scroll to position [3642, 0]
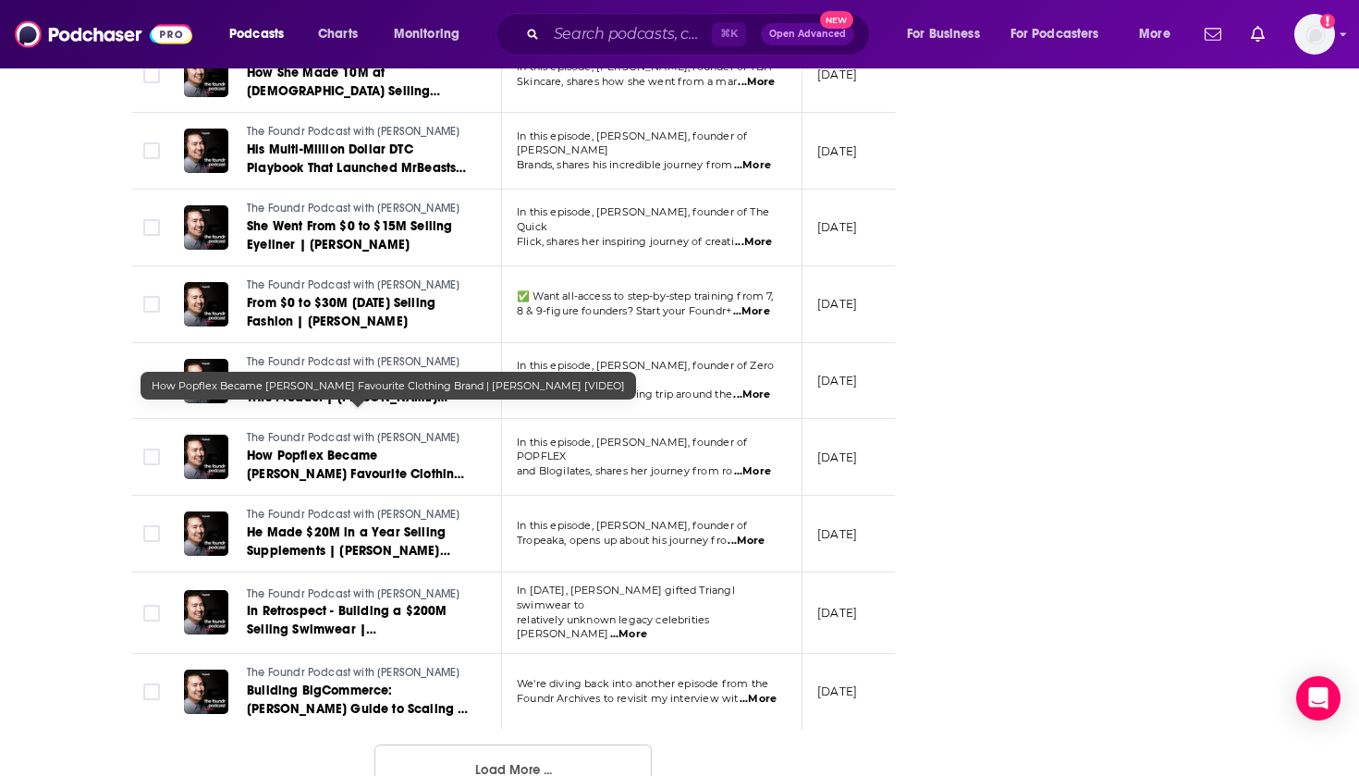
click at [415, 447] on span "How Popflex Became [PERSON_NAME] Favourite Clothing Brand | [PERSON_NAME] [VIDE…" at bounding box center [355, 473] width 217 height 53
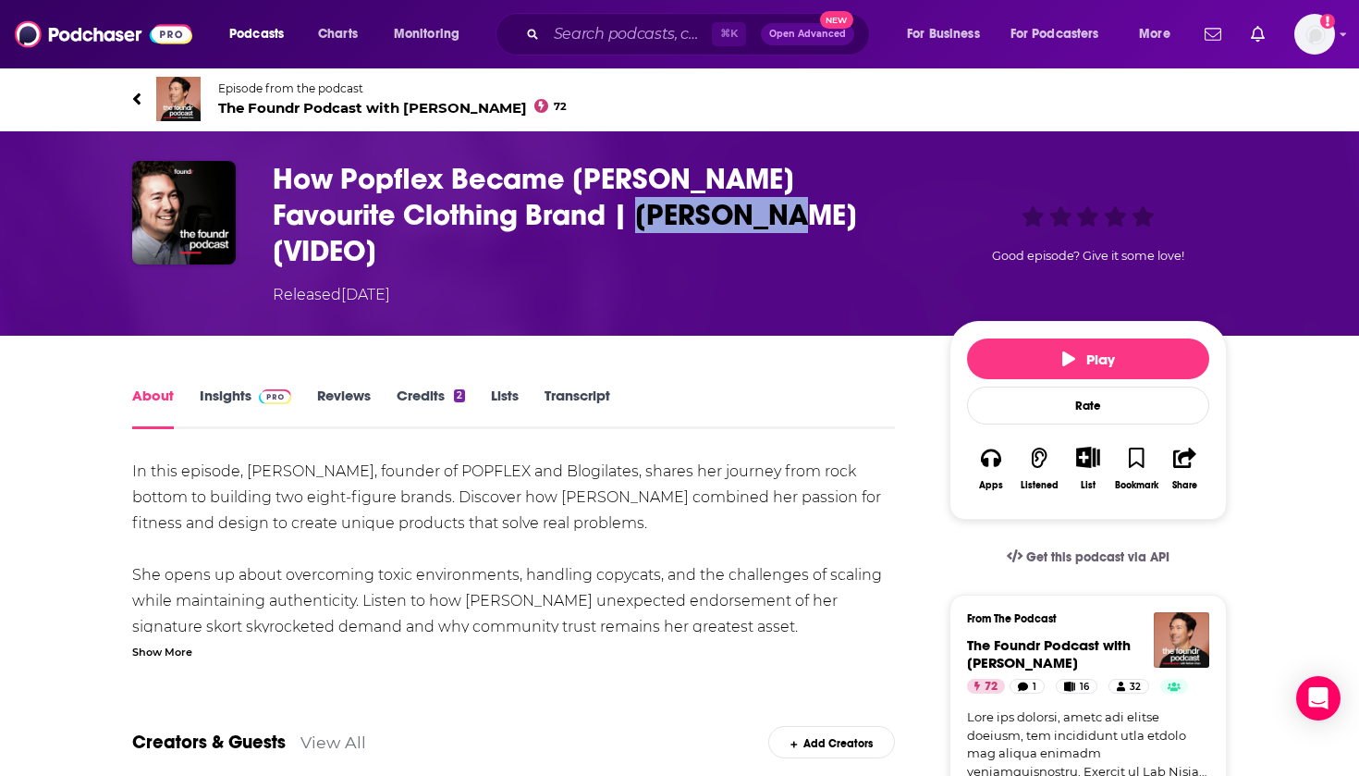
drag, startPoint x: 652, startPoint y: 213, endPoint x: 502, endPoint y: 211, distance: 149.8
click at [502, 211] on h1 "How Popflex Became [PERSON_NAME] Favourite Clothing Brand | [PERSON_NAME] [VIDE…" at bounding box center [596, 215] width 647 height 108
drag, startPoint x: 502, startPoint y: 211, endPoint x: 655, endPoint y: 213, distance: 152.6
click at [655, 213] on h1 "How Popflex Became [PERSON_NAME] Favourite Clothing Brand | [PERSON_NAME] [VIDE…" at bounding box center [596, 215] width 647 height 108
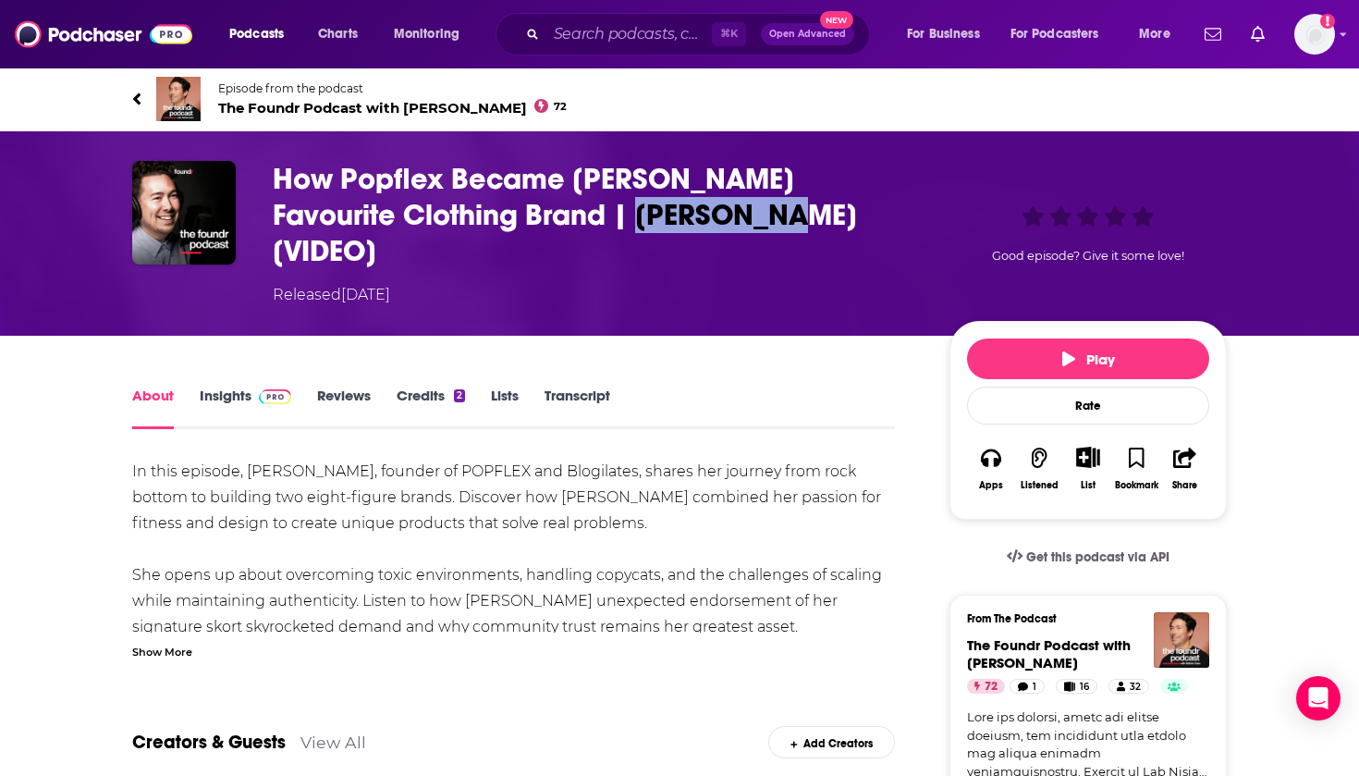
copy h1 "[PERSON_NAME]"
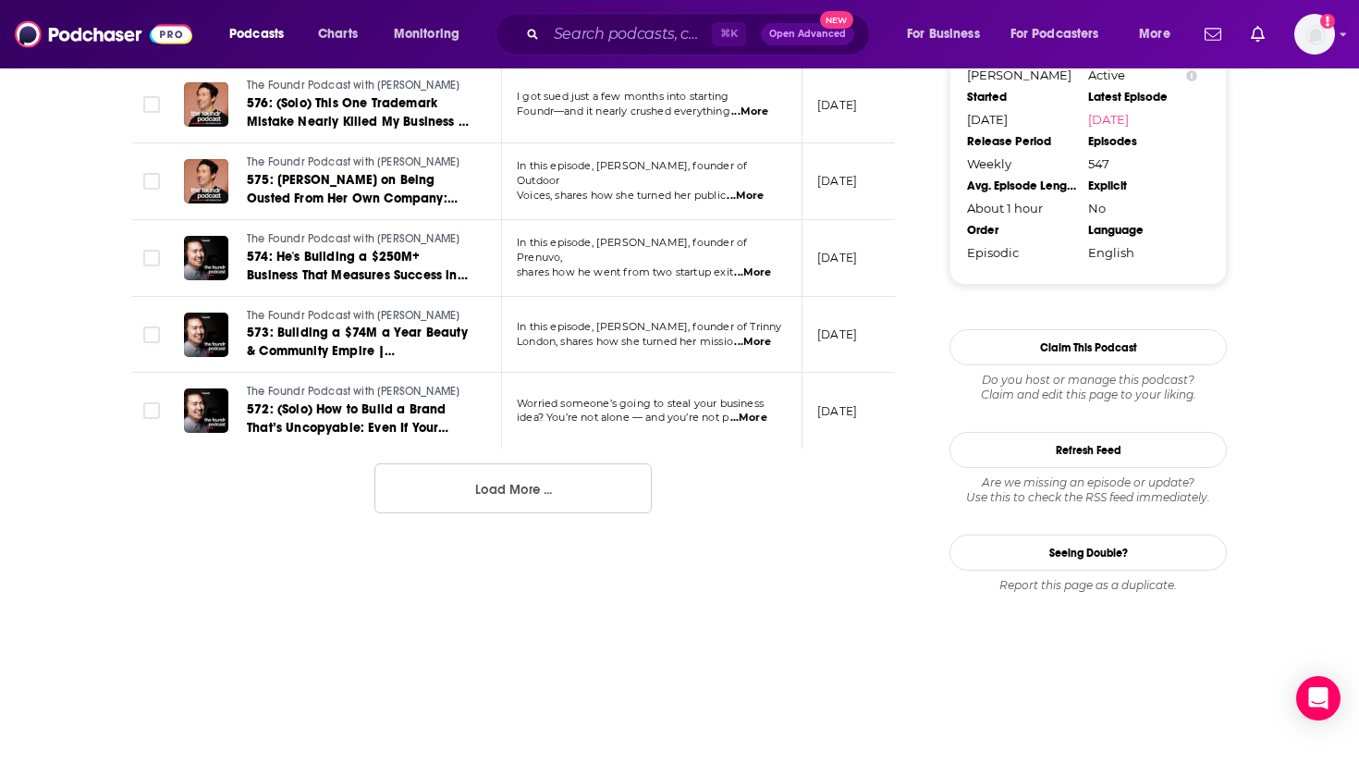
scroll to position [2001, 0]
click at [461, 479] on button "Load More ..." at bounding box center [512, 488] width 277 height 50
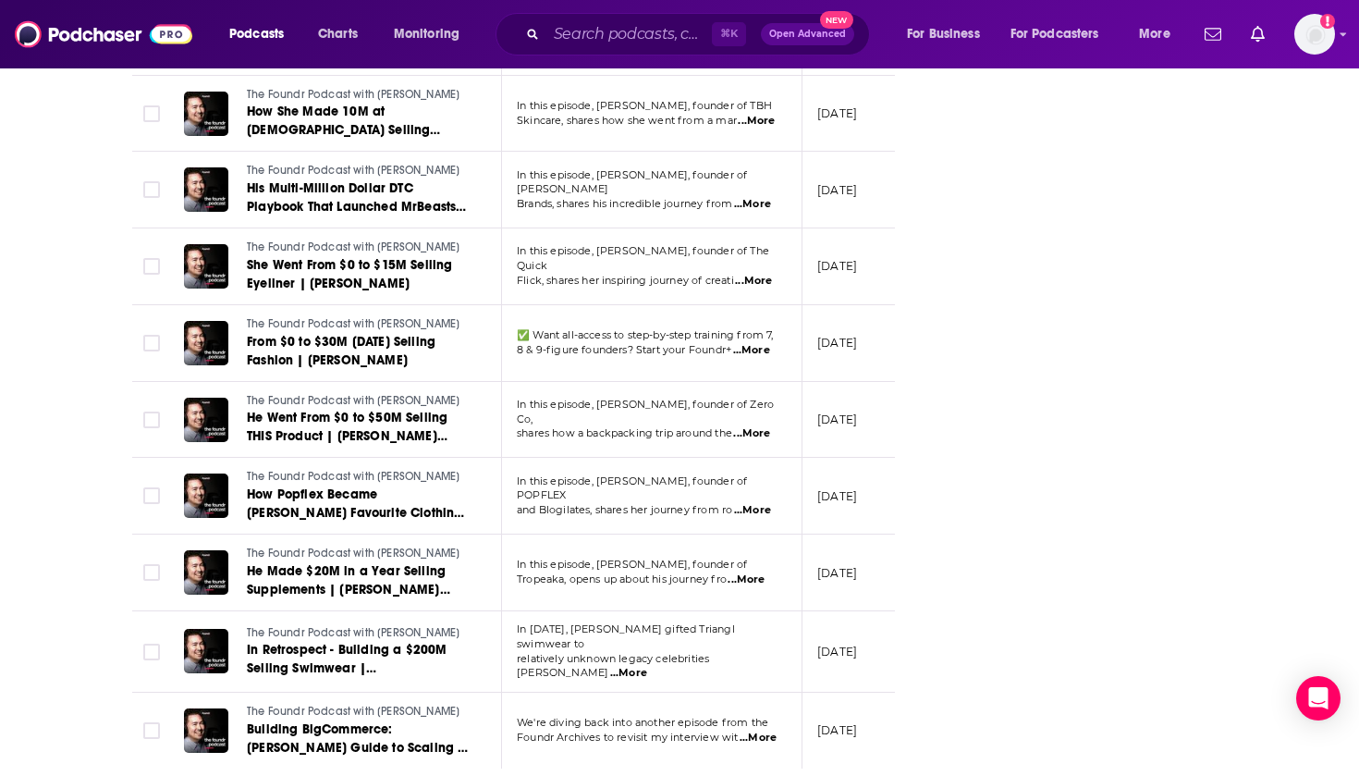
scroll to position [3623, 0]
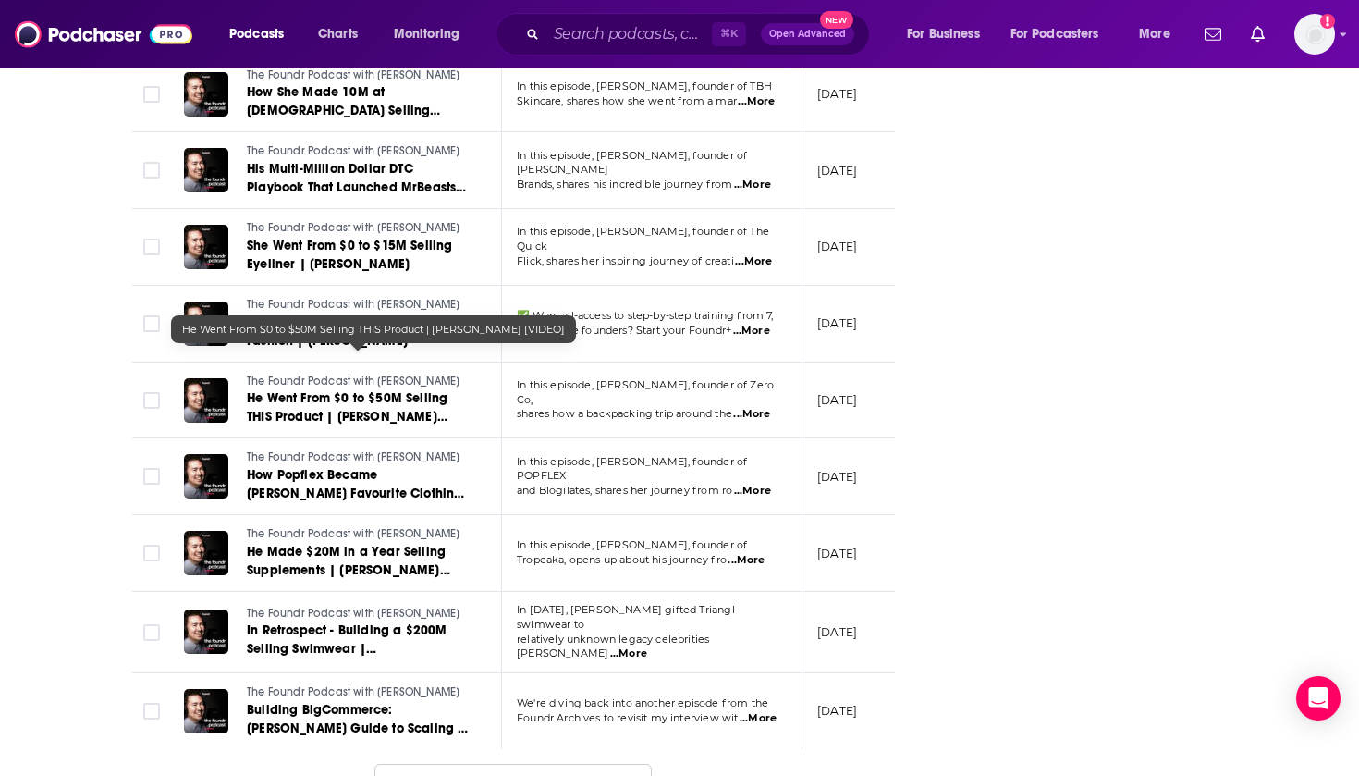
click at [383, 390] on span "He Went From $0 to $50M Selling THIS Product | [PERSON_NAME] [VIDEO]" at bounding box center [347, 416] width 201 height 53
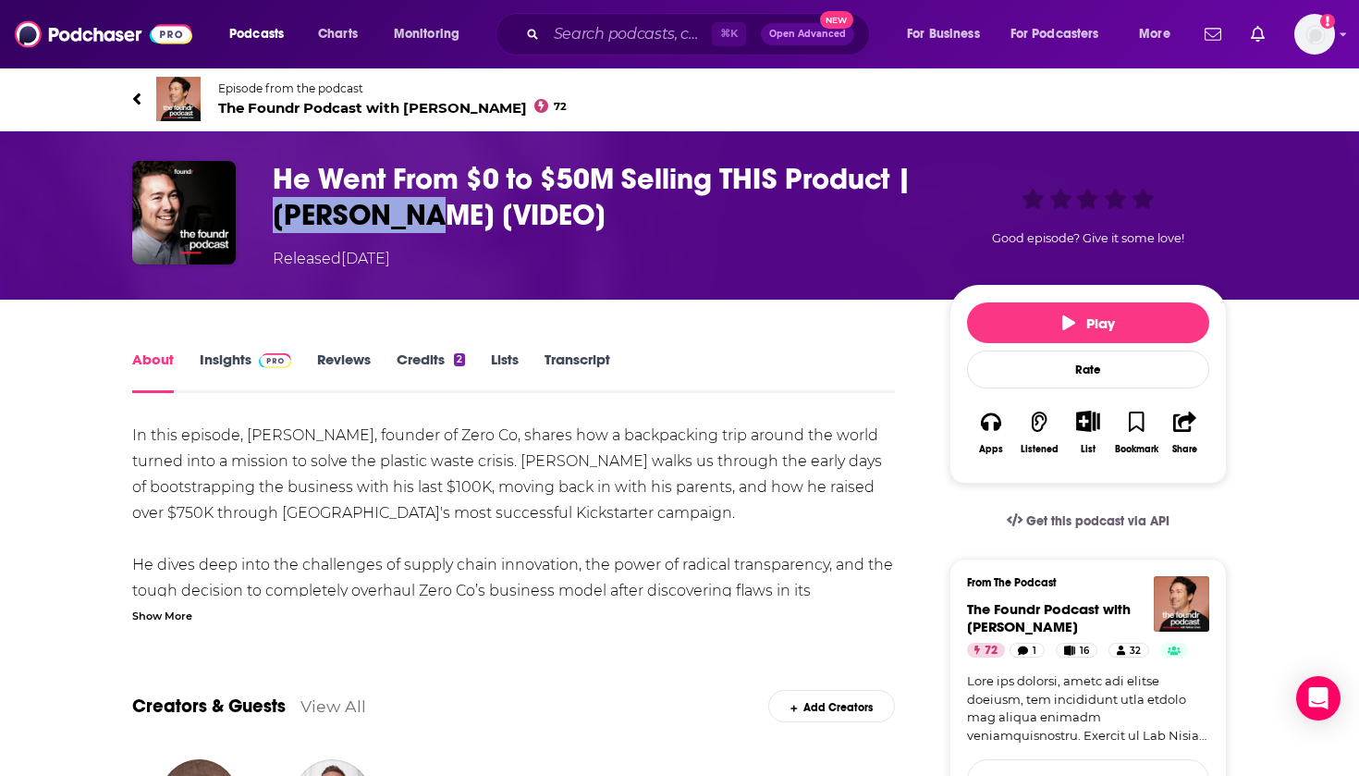
drag, startPoint x: 418, startPoint y: 209, endPoint x: 276, endPoint y: 209, distance: 141.4
click at [276, 209] on h1 "He Went From $0 to $50M Selling THIS Product | [PERSON_NAME] [VIDEO]" at bounding box center [596, 197] width 647 height 72
copy h1 "[PERSON_NAME]"
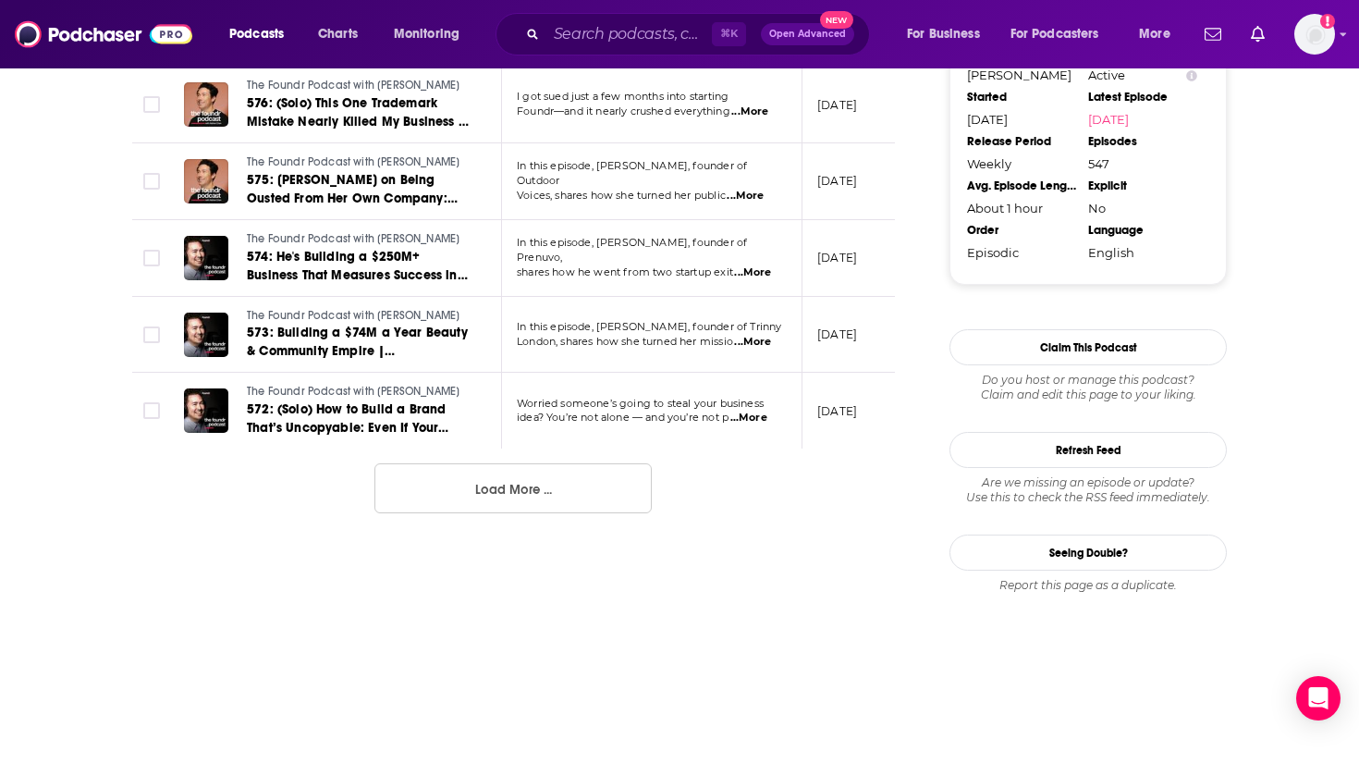
scroll to position [2001, 0]
click at [541, 474] on button "Load More ..." at bounding box center [512, 488] width 277 height 50
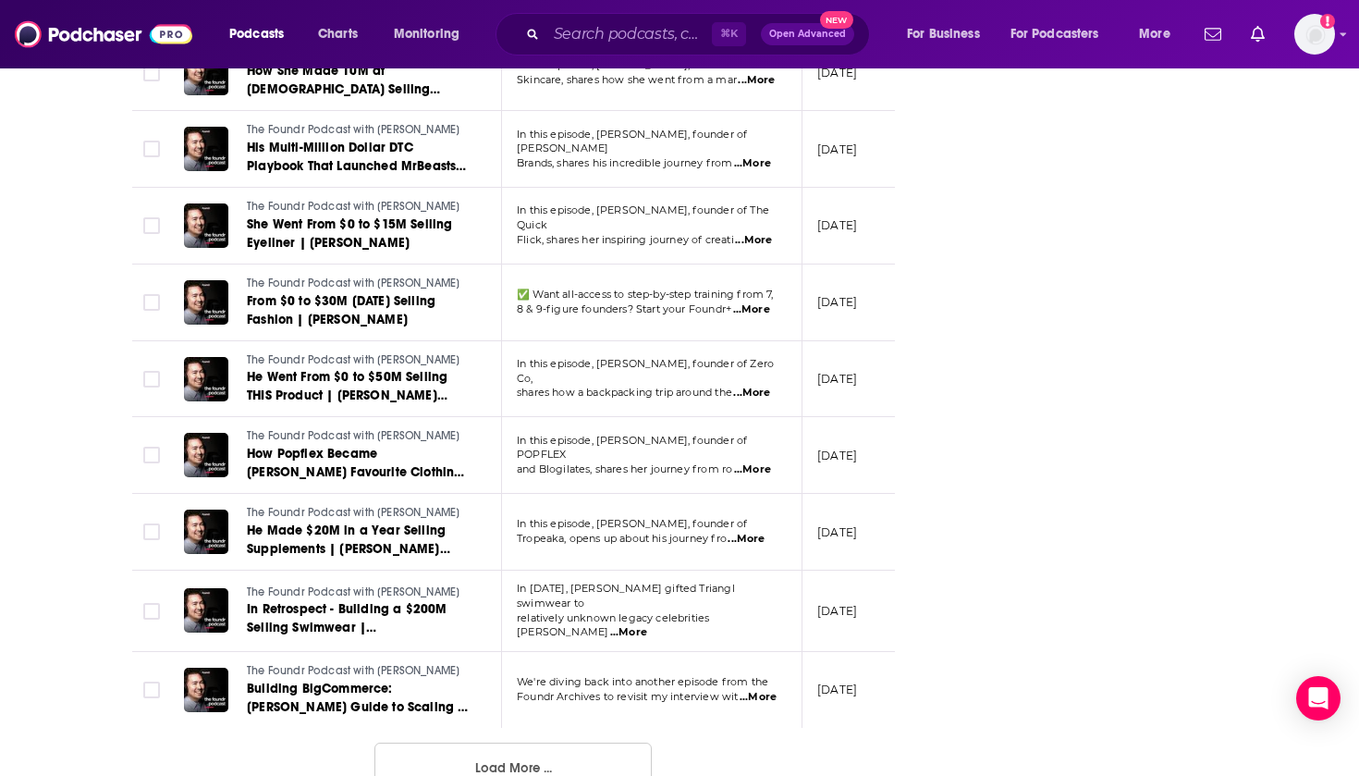
scroll to position [3642, 0]
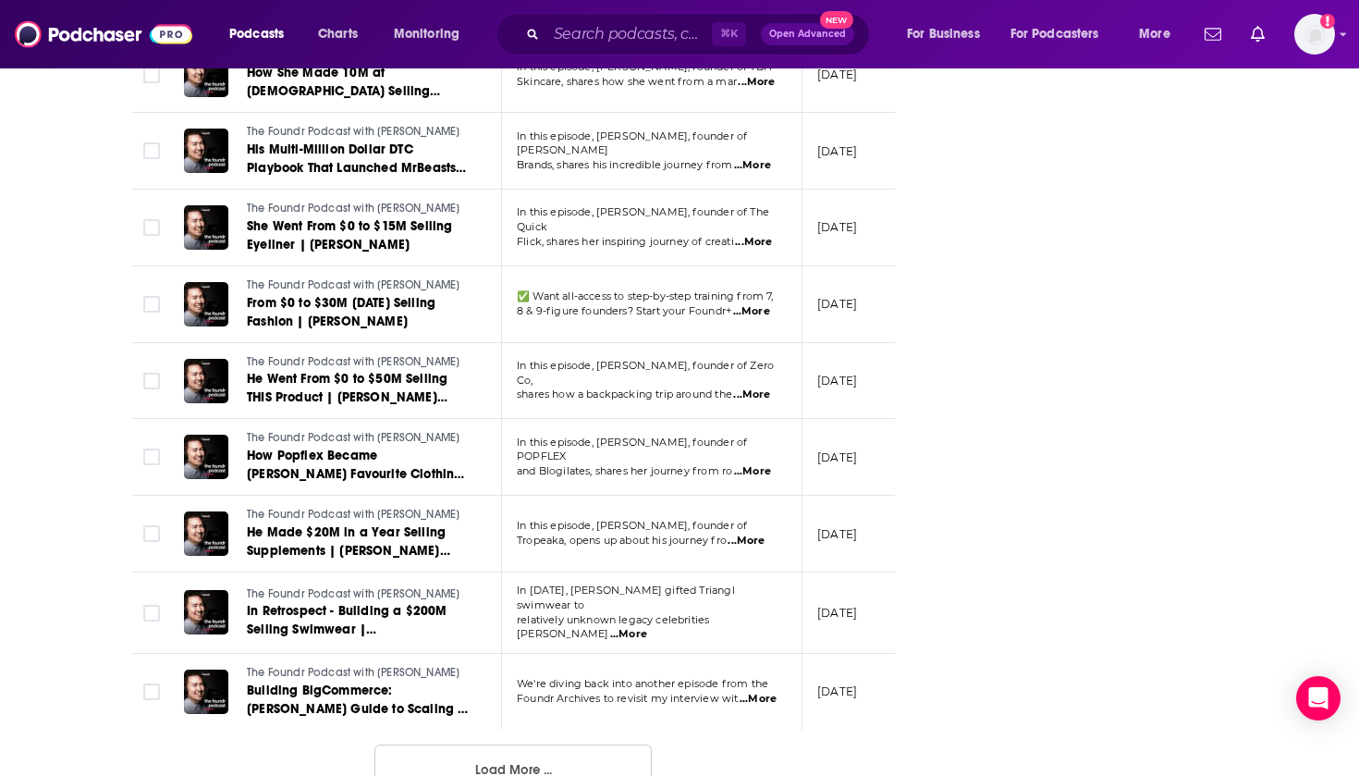
click at [513, 744] on button "Load More ..." at bounding box center [512, 769] width 277 height 50
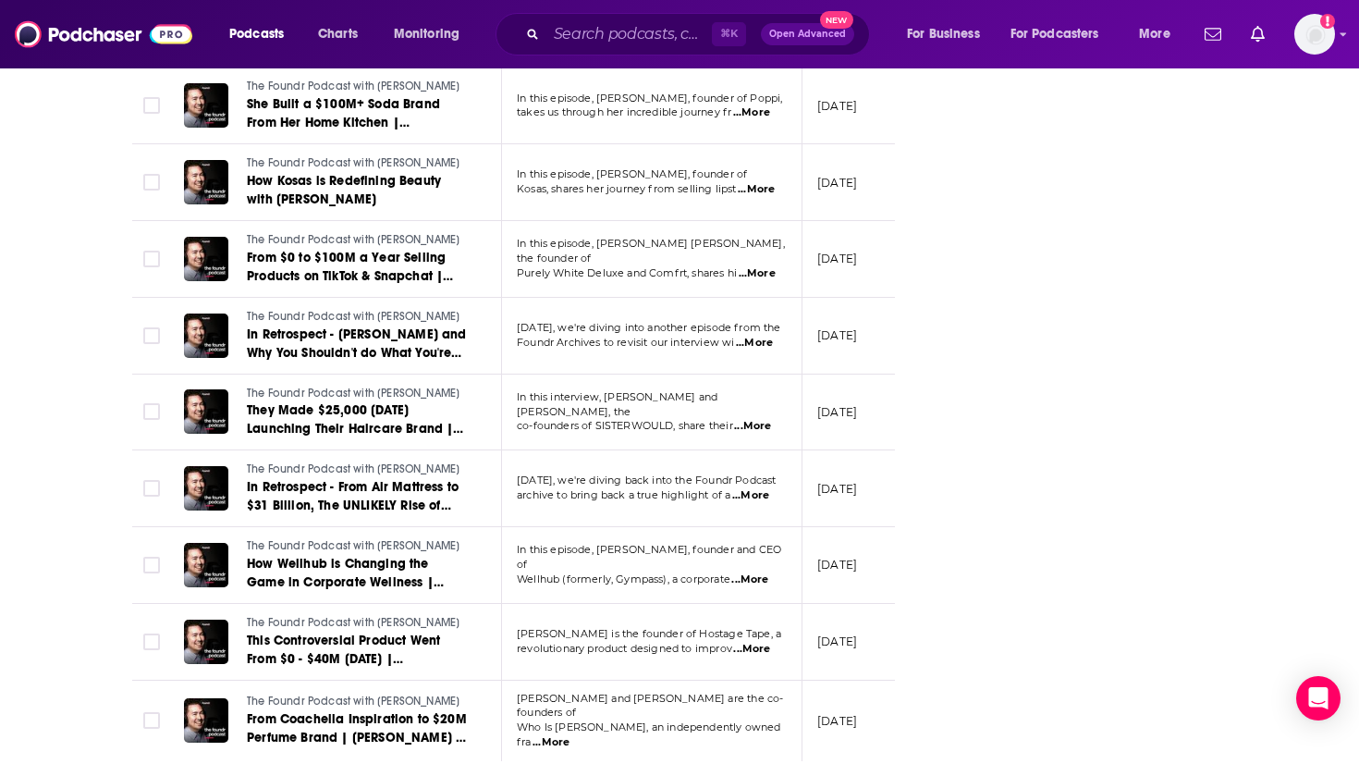
scroll to position [5538, 0]
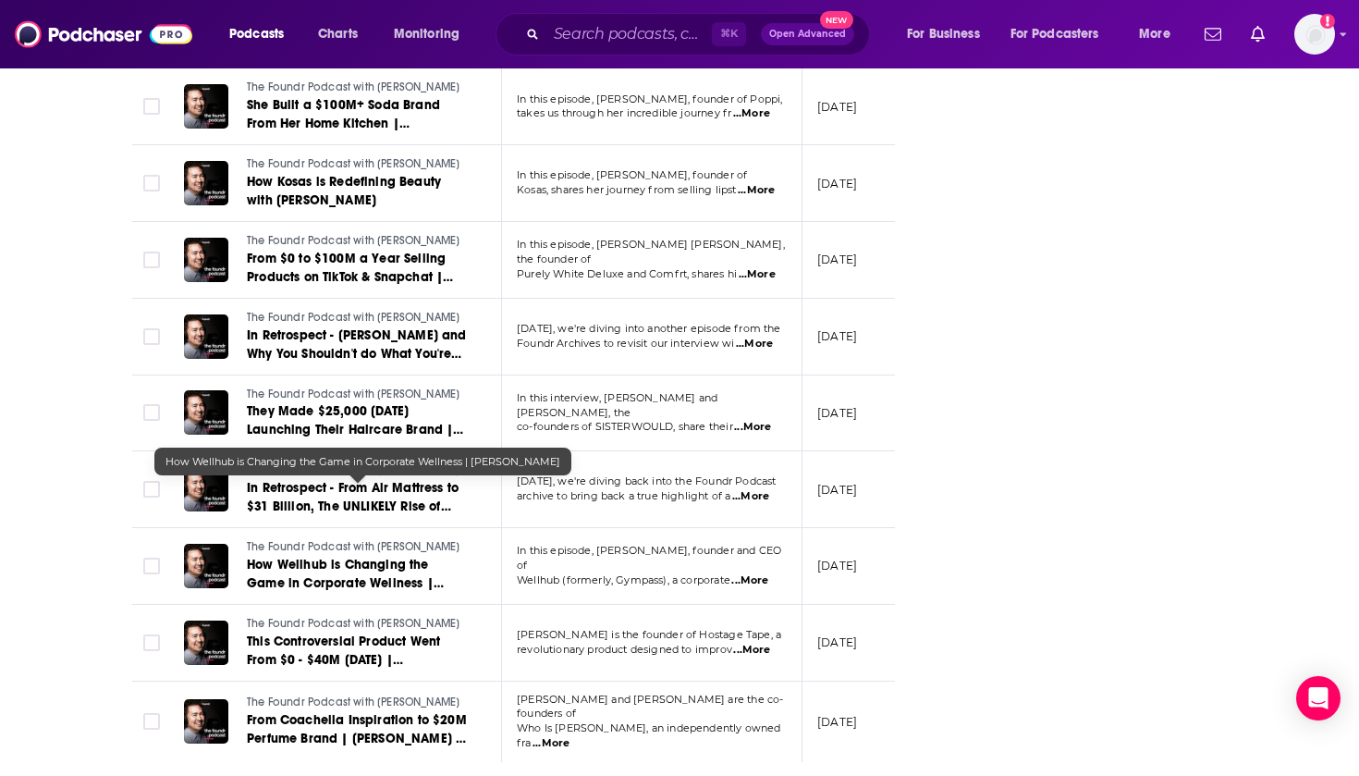
click at [388, 557] on span "How Wellhub is Changing the Game in Corporate Wellness | [PERSON_NAME]" at bounding box center [345, 583] width 197 height 53
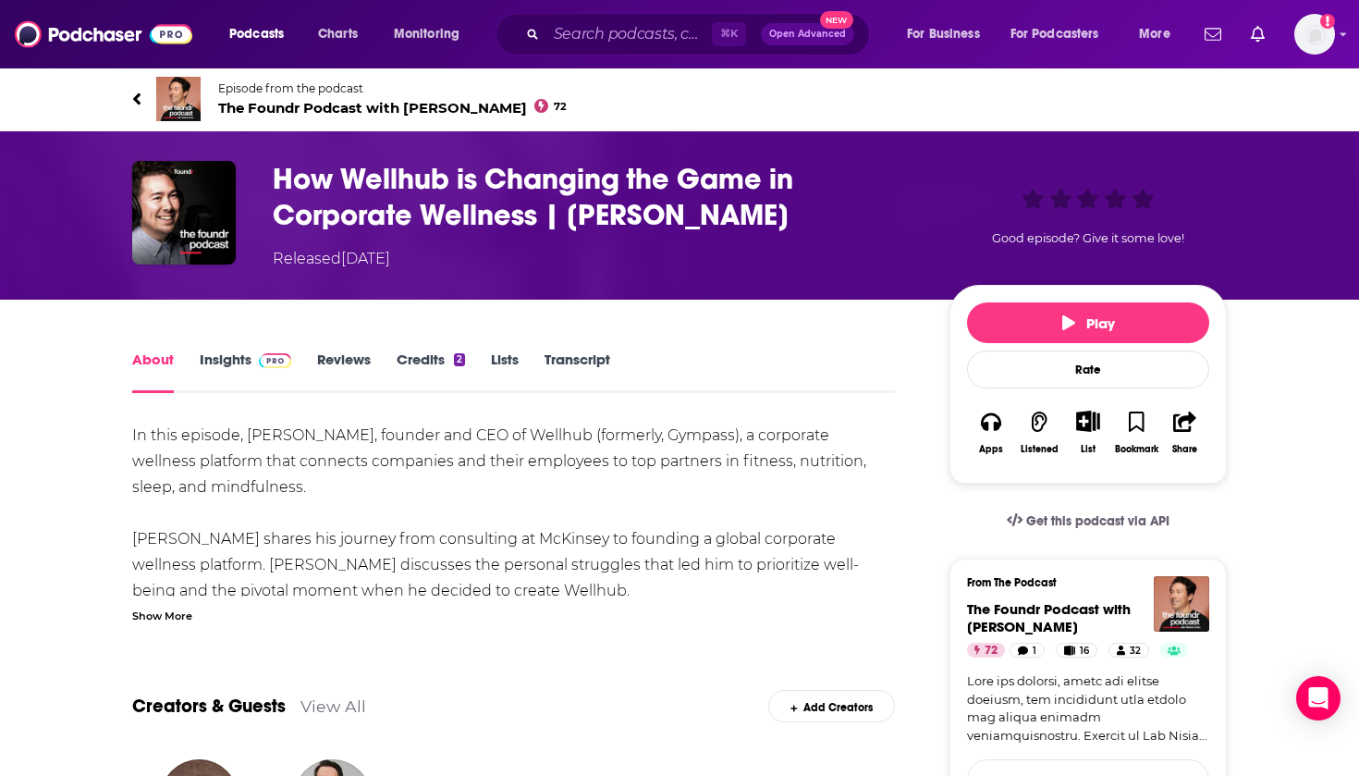
drag, startPoint x: 790, startPoint y: 206, endPoint x: 564, endPoint y: 220, distance: 226.9
click at [564, 220] on h1 "How Wellhub is Changing the Game in Corporate Wellness | [PERSON_NAME]" at bounding box center [596, 197] width 647 height 72
copy h1 "[PERSON_NAME]"
drag, startPoint x: 245, startPoint y: 434, endPoint x: 350, endPoint y: 437, distance: 105.5
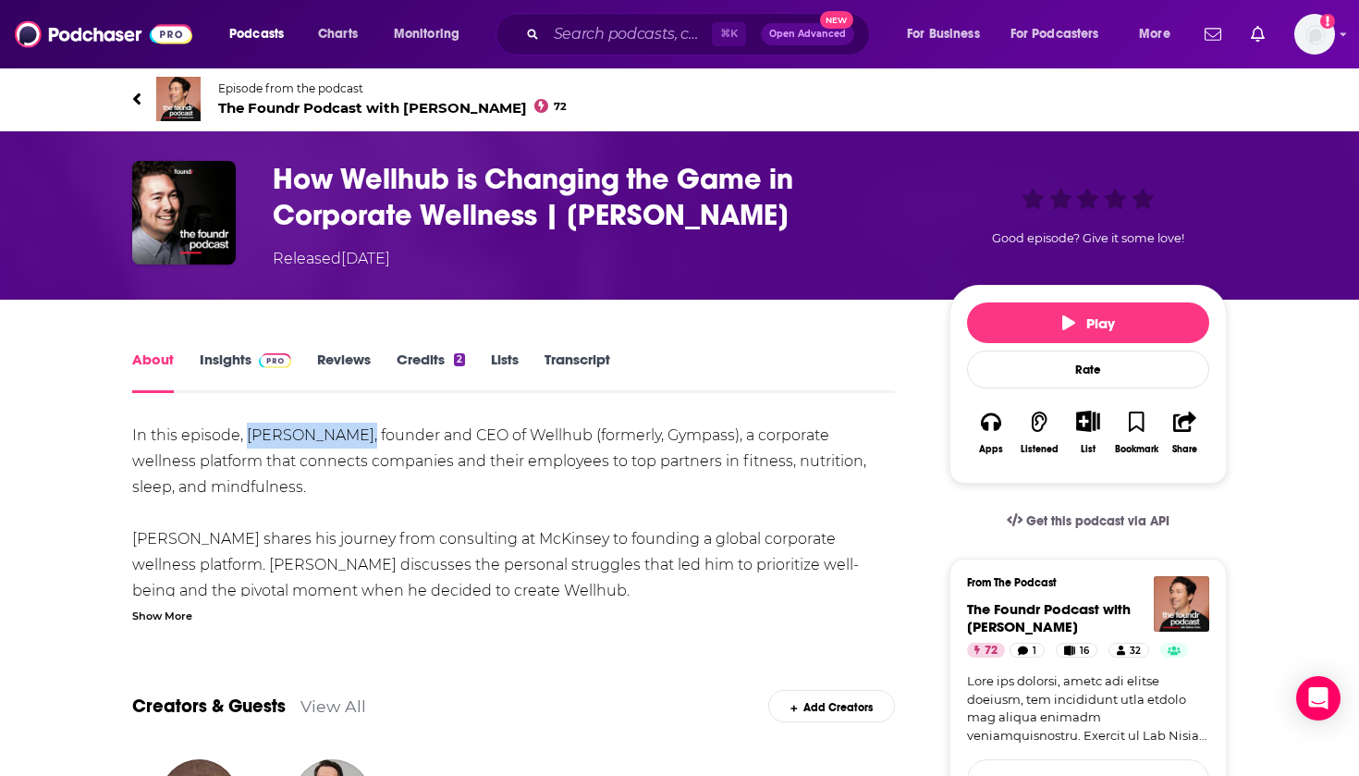
copy div "[PERSON_NAME]"
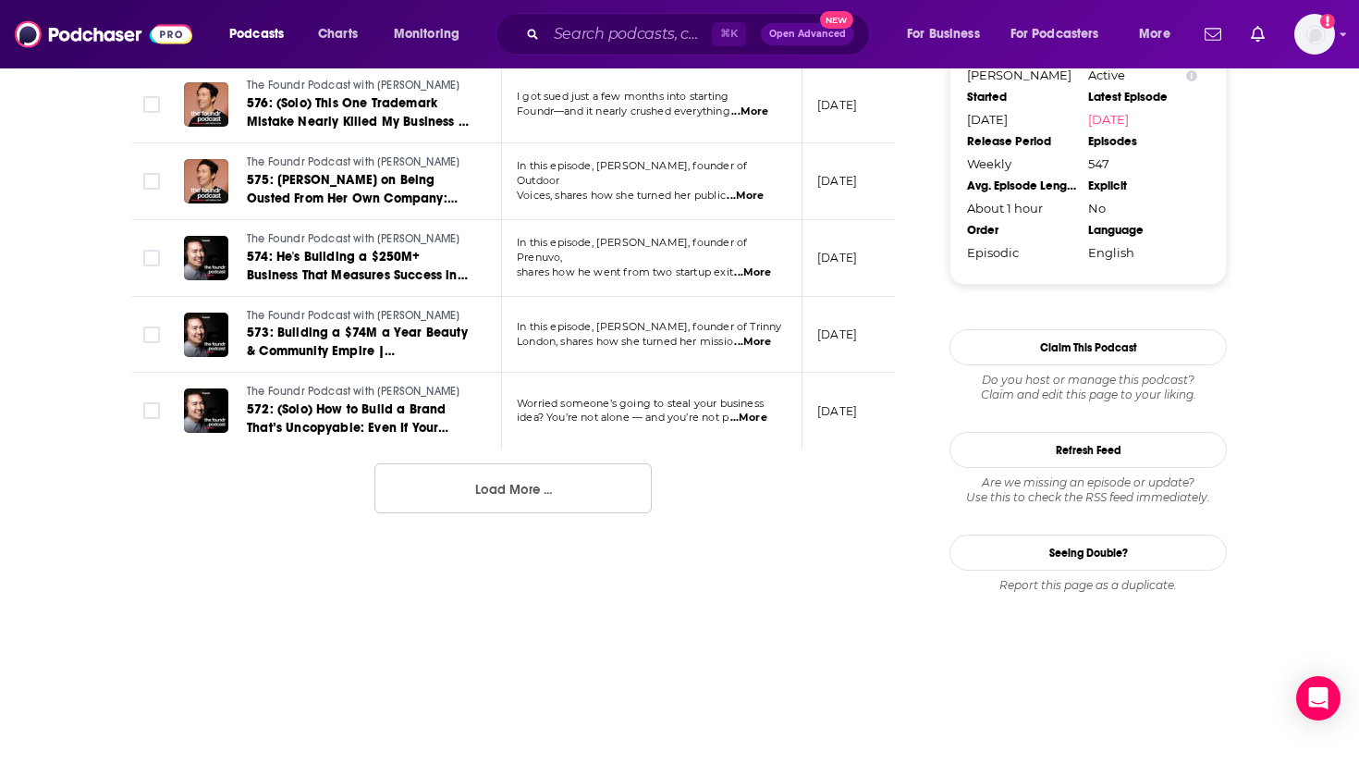
click at [504, 470] on button "Load More ..." at bounding box center [512, 488] width 277 height 50
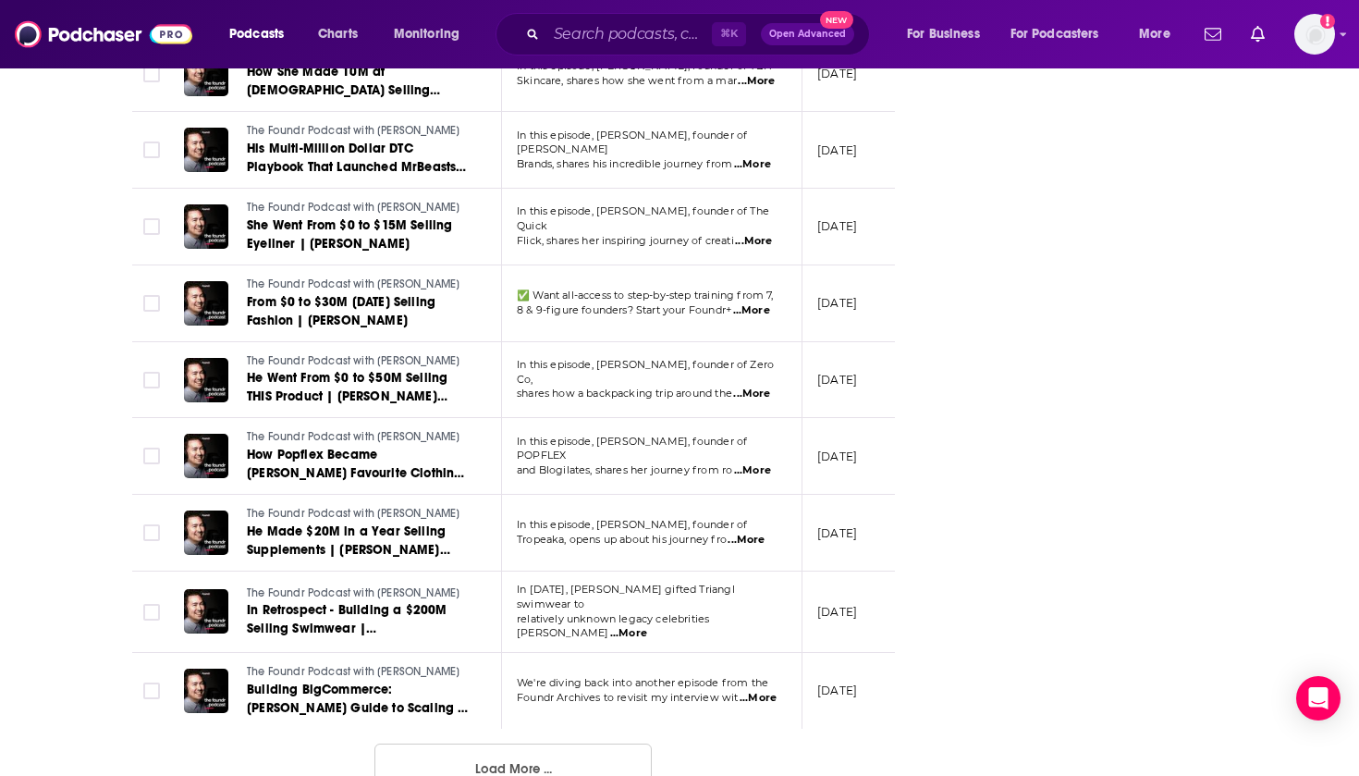
scroll to position [3642, 0]
click at [535, 744] on button "Load More ..." at bounding box center [512, 769] width 277 height 50
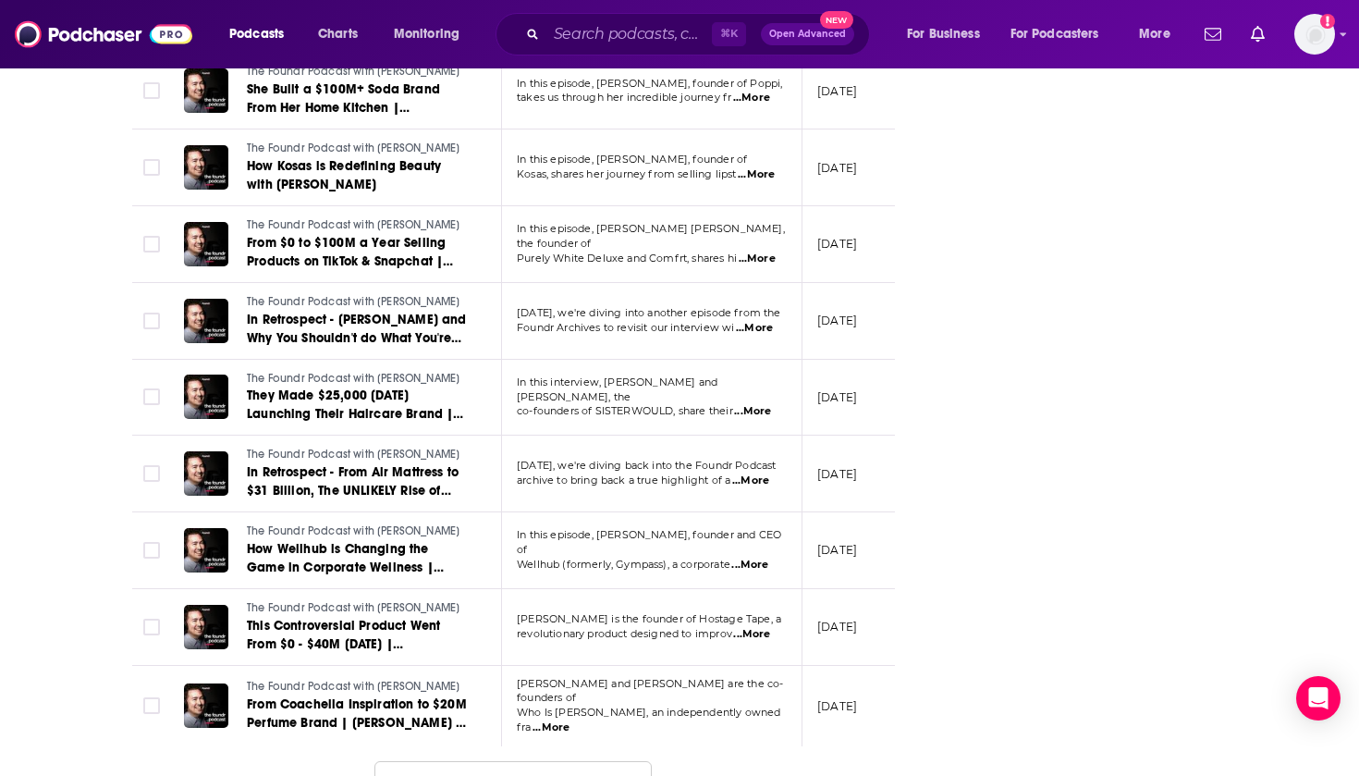
scroll to position [5538, 0]
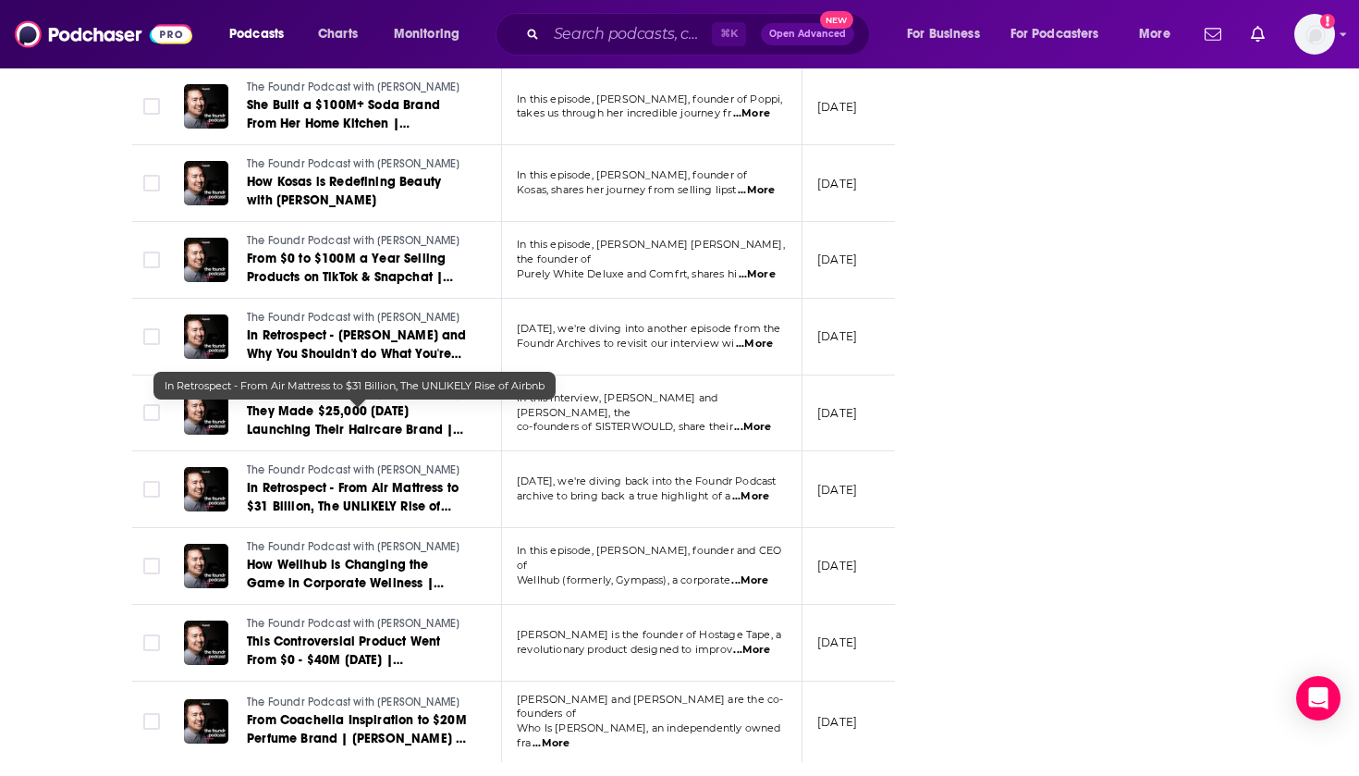
click at [382, 480] on span "In Retrospect - From Air Mattress to $31 Billion, The UNLIKELY Rise of Airbnb" at bounding box center [353, 506] width 212 height 53
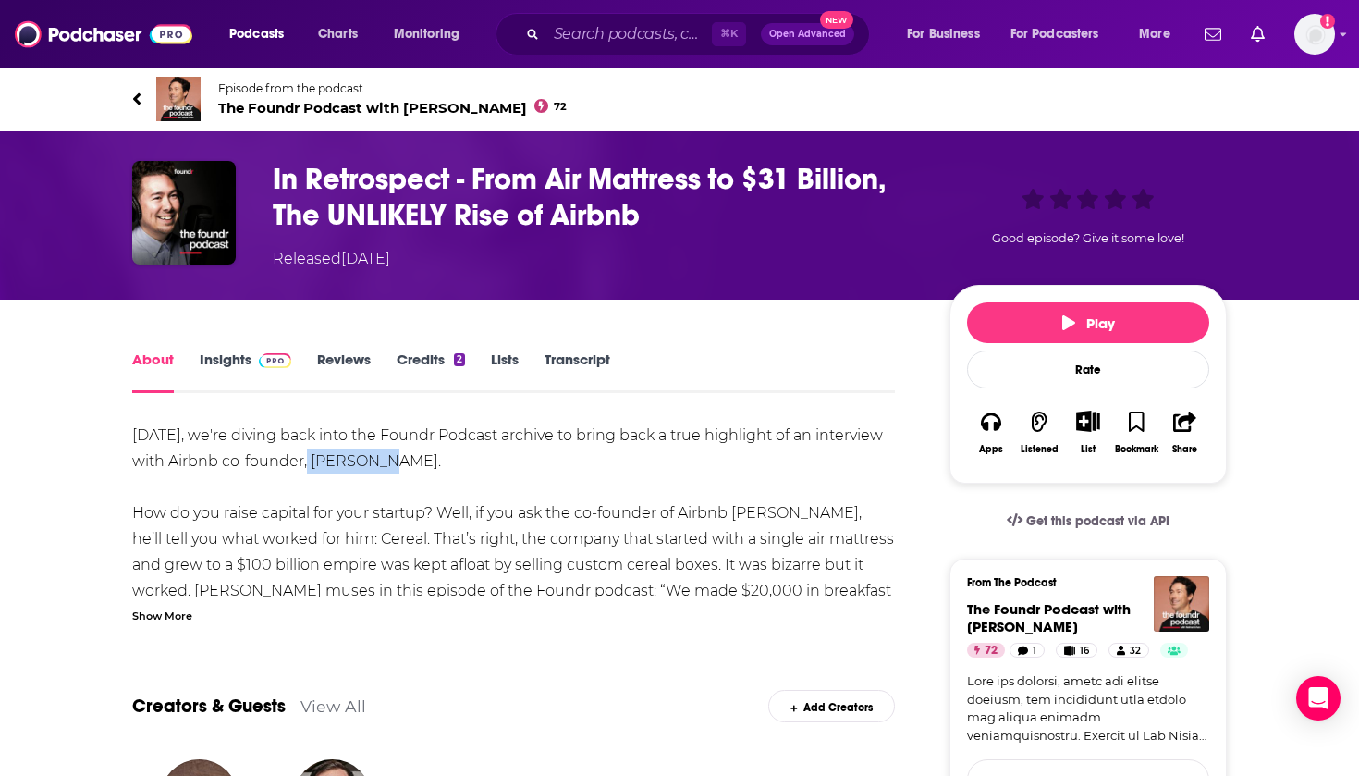
drag, startPoint x: 313, startPoint y: 460, endPoint x: 389, endPoint y: 464, distance: 75.9
copy div "[PERSON_NAME]"
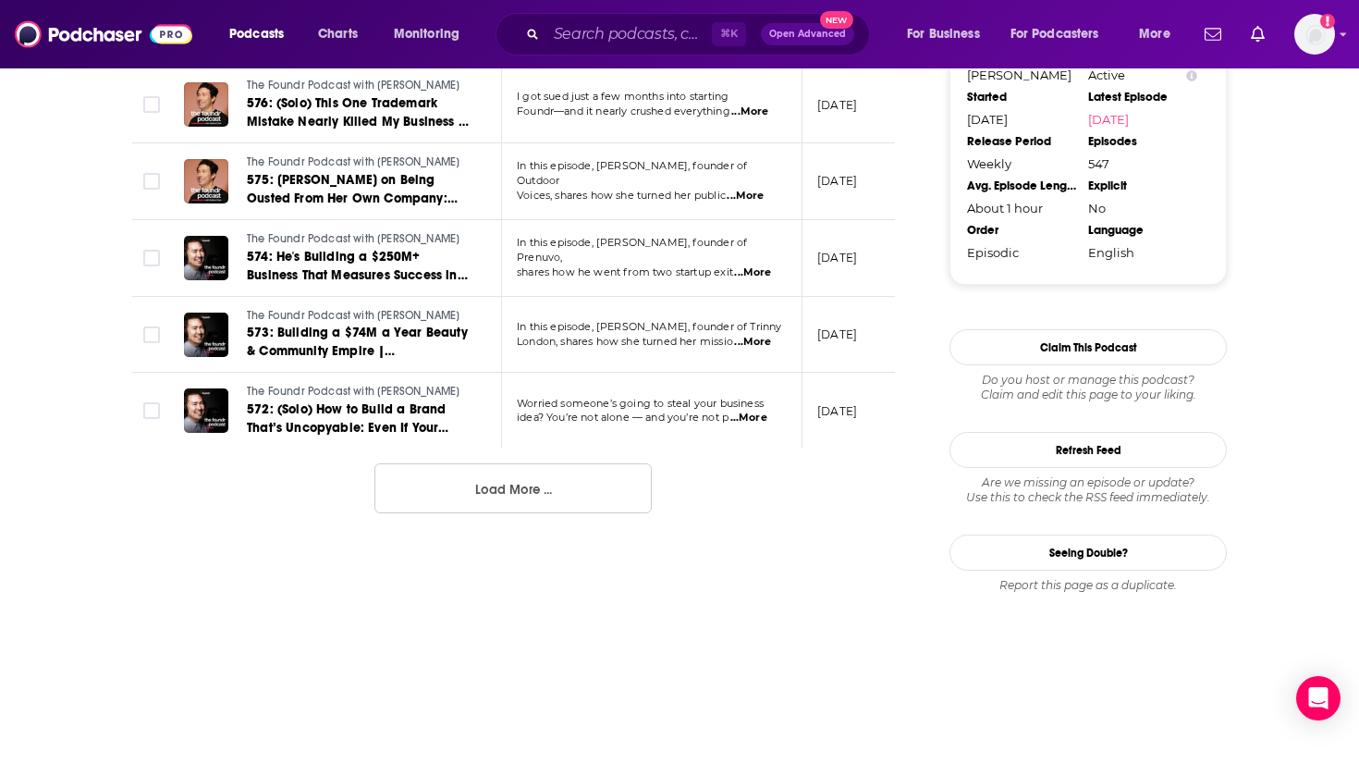
click at [522, 463] on button "Load More ..." at bounding box center [512, 488] width 277 height 50
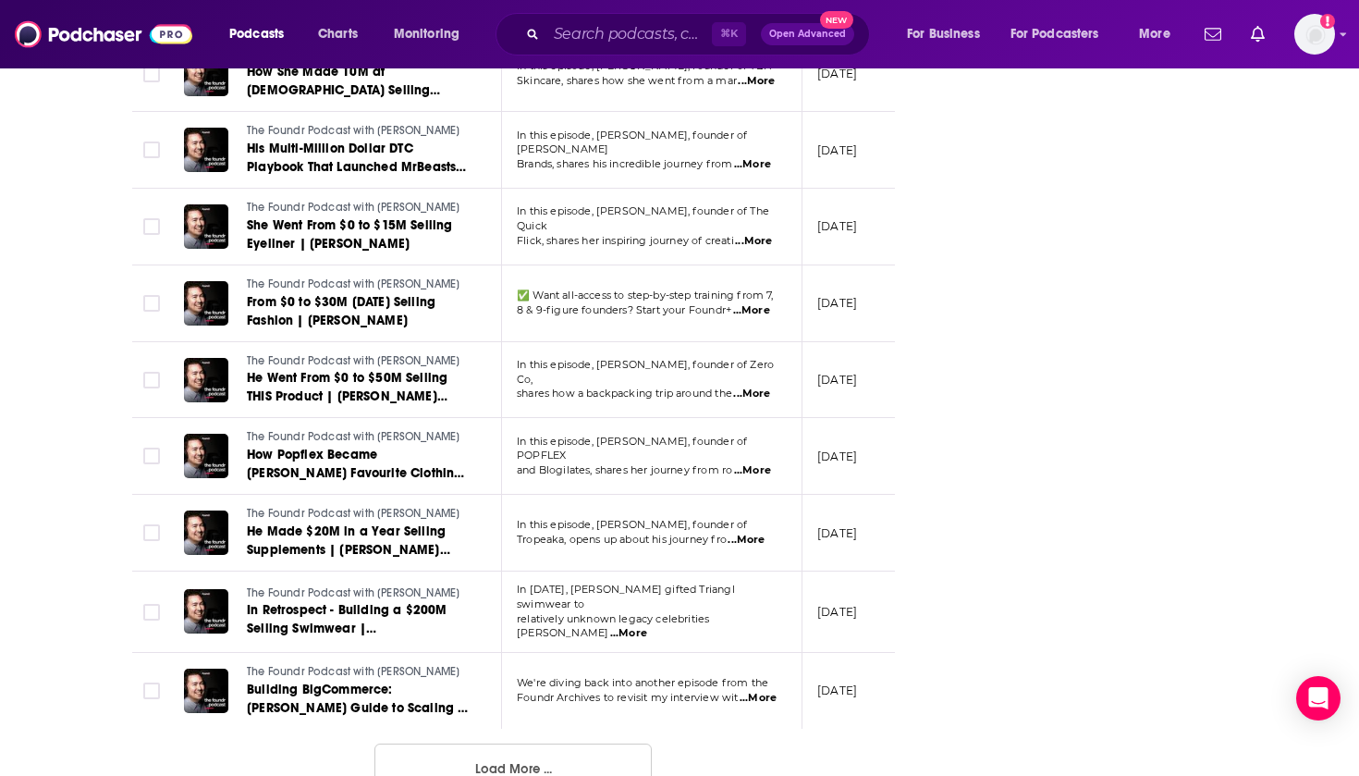
scroll to position [3642, 0]
click at [471, 744] on button "Load More ..." at bounding box center [512, 769] width 277 height 50
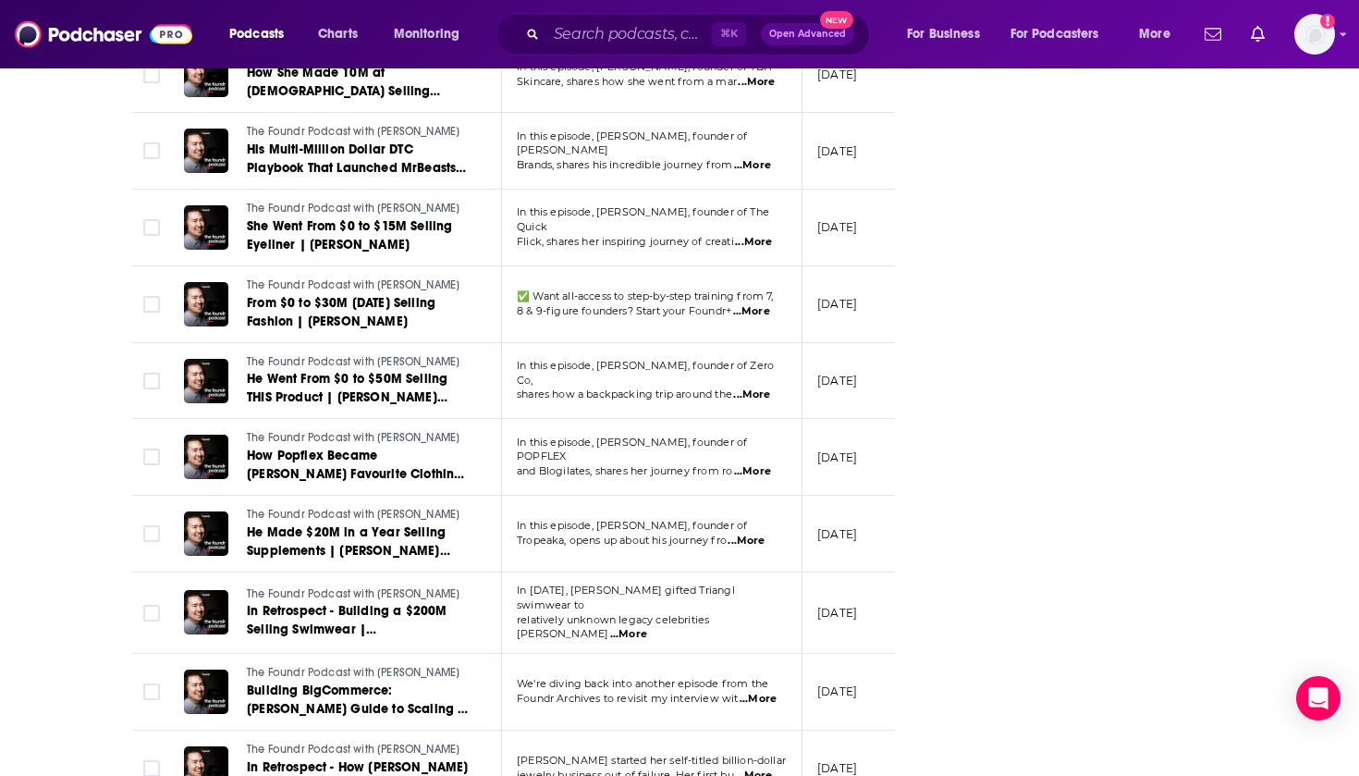
scroll to position [5538, 0]
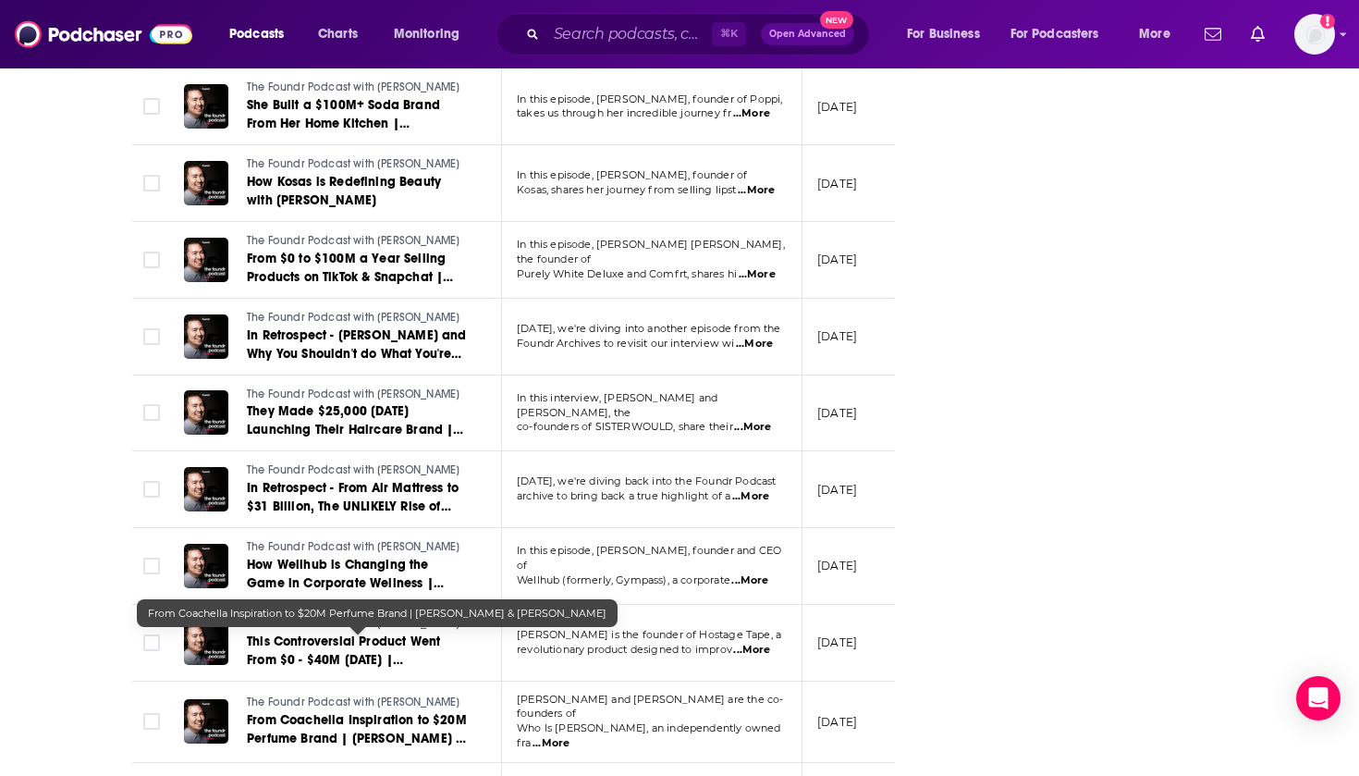
click at [410, 712] on span "From Coachella Inspiration to $20M Perfume Brand | [PERSON_NAME] & [PERSON_NAME]" at bounding box center [357, 738] width 220 height 53
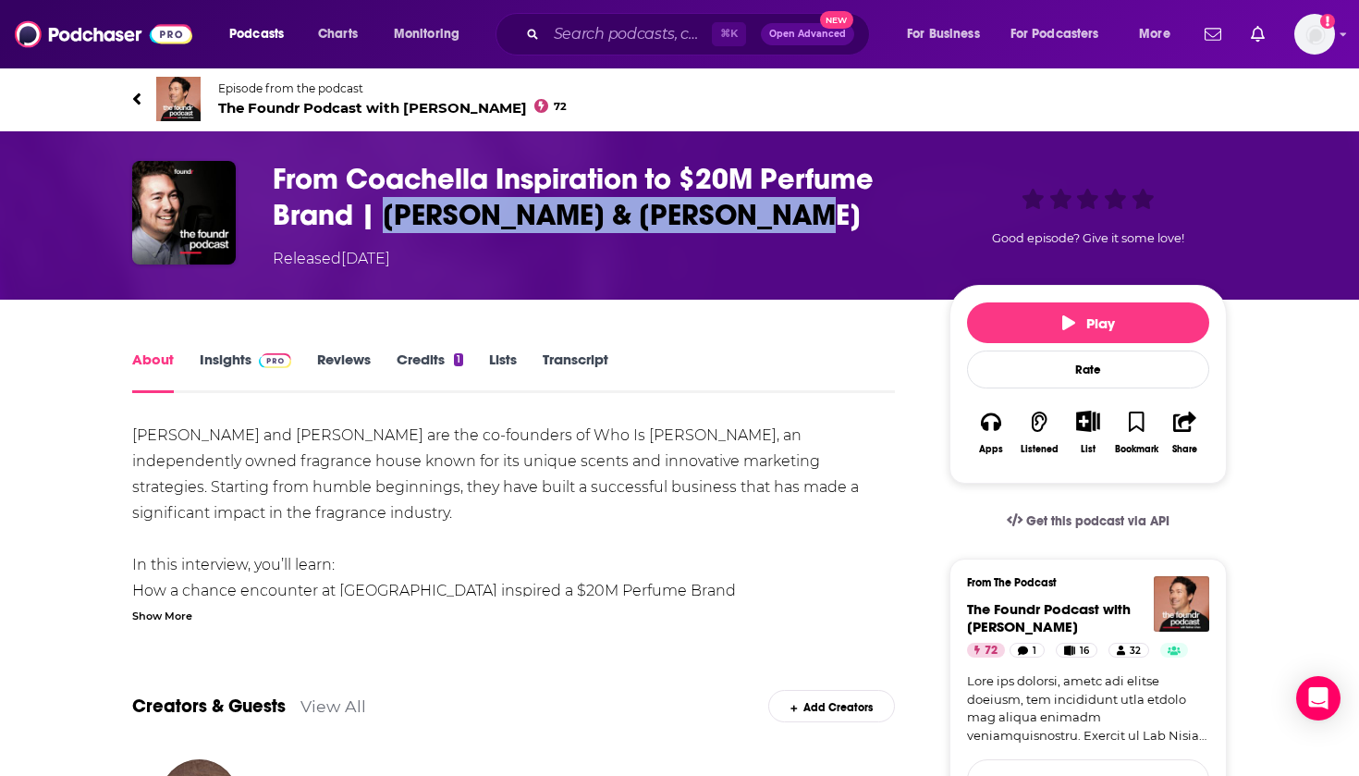
drag, startPoint x: 790, startPoint y: 224, endPoint x: 380, endPoint y: 224, distance: 410.5
click at [380, 224] on h1 "From Coachella Inspiration to $20M Perfume Brand | [PERSON_NAME] & [PERSON_NAME]" at bounding box center [596, 197] width 647 height 72
copy h1 "[PERSON_NAME] & [PERSON_NAME]"
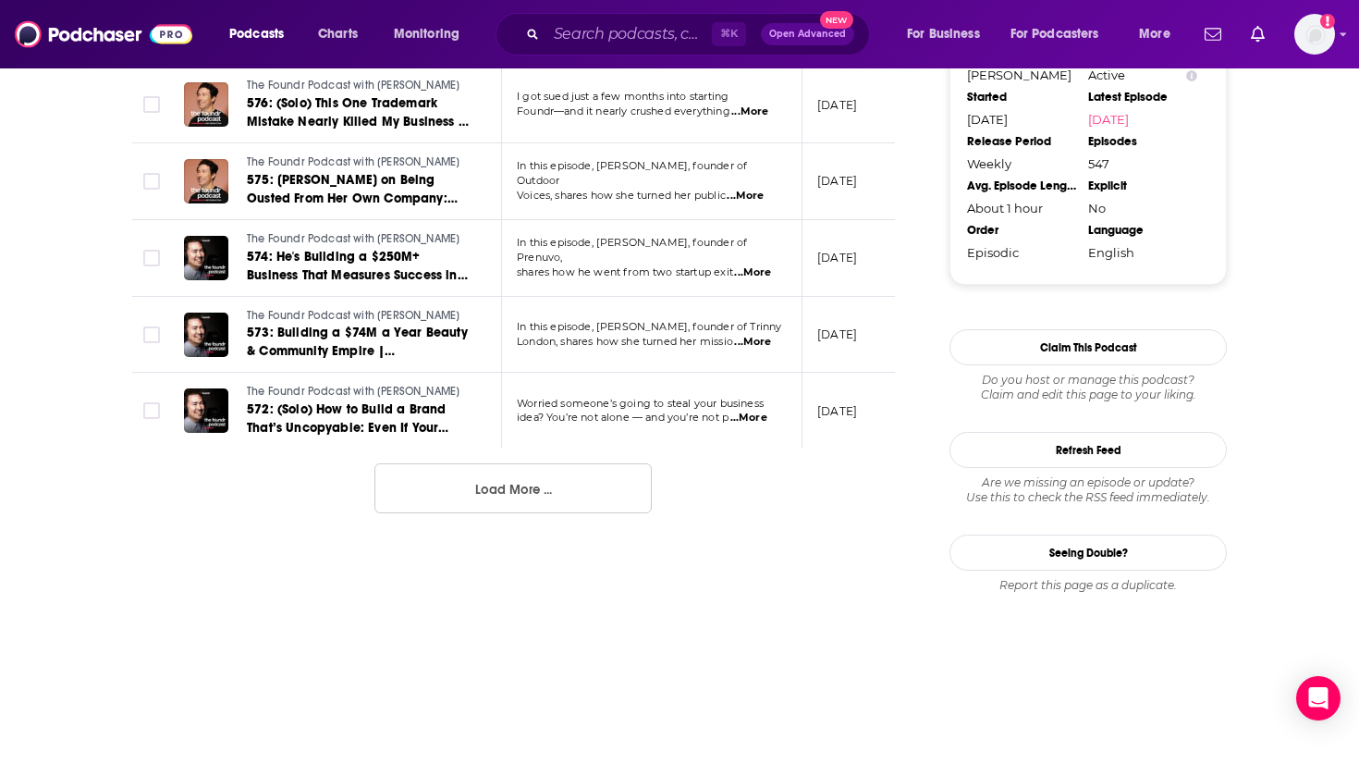
scroll to position [2001, 0]
click at [546, 485] on button "Load More ..." at bounding box center [512, 488] width 277 height 50
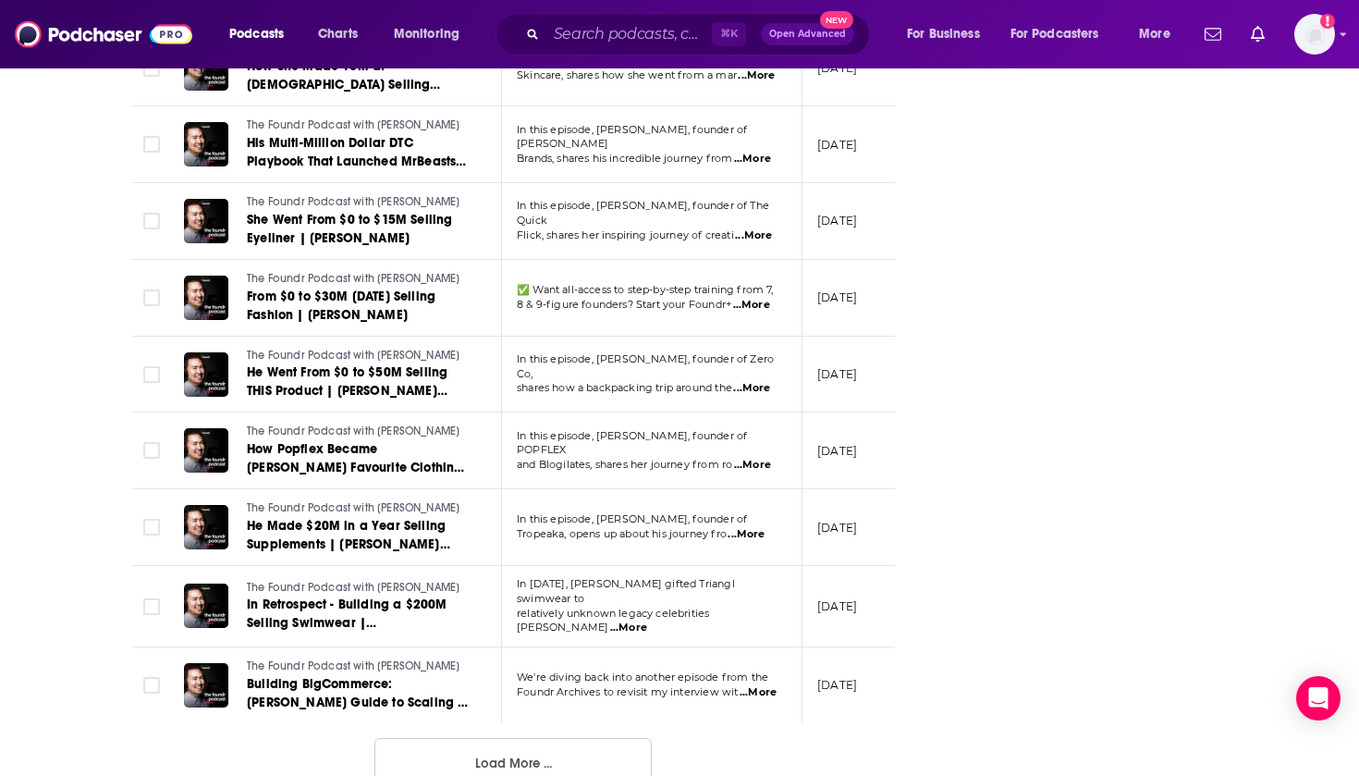
scroll to position [3729, 0]
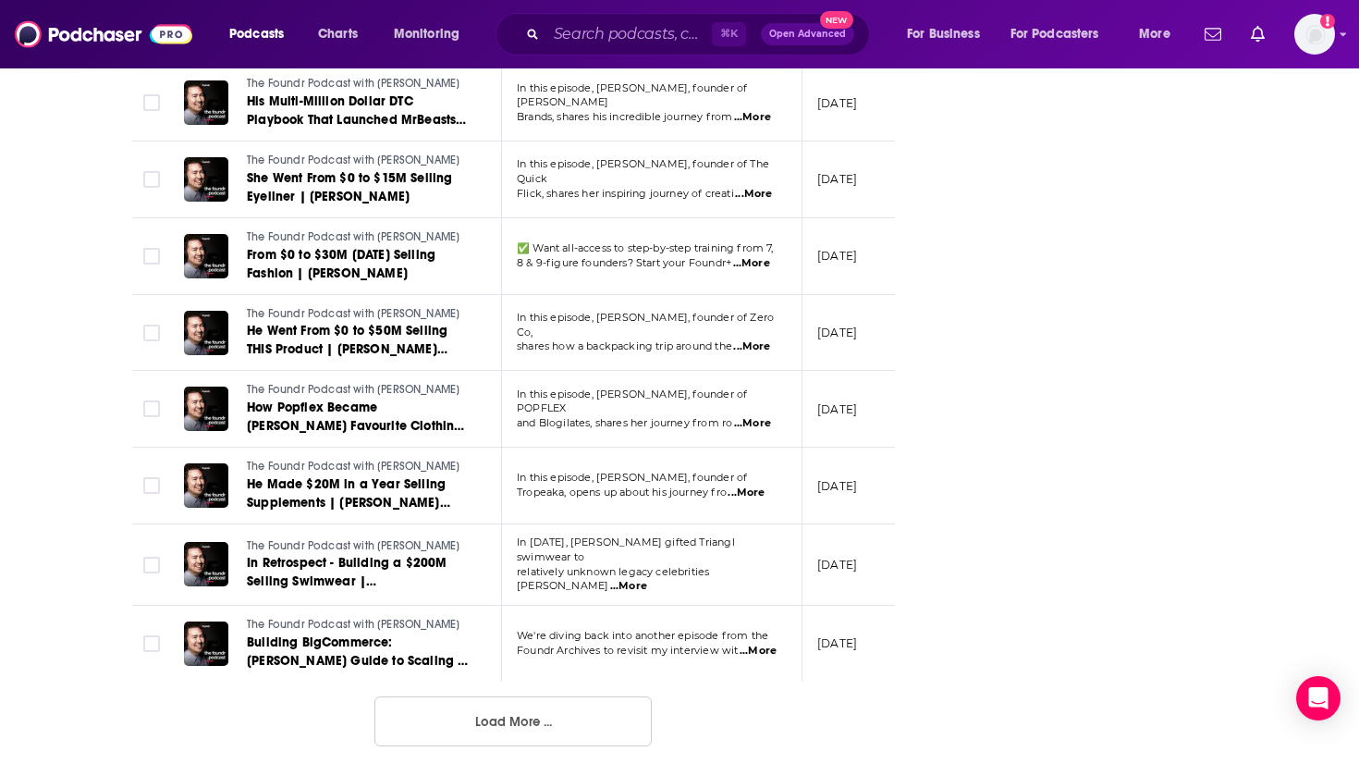
click at [527, 732] on button "Load More ..." at bounding box center [512, 721] width 277 height 50
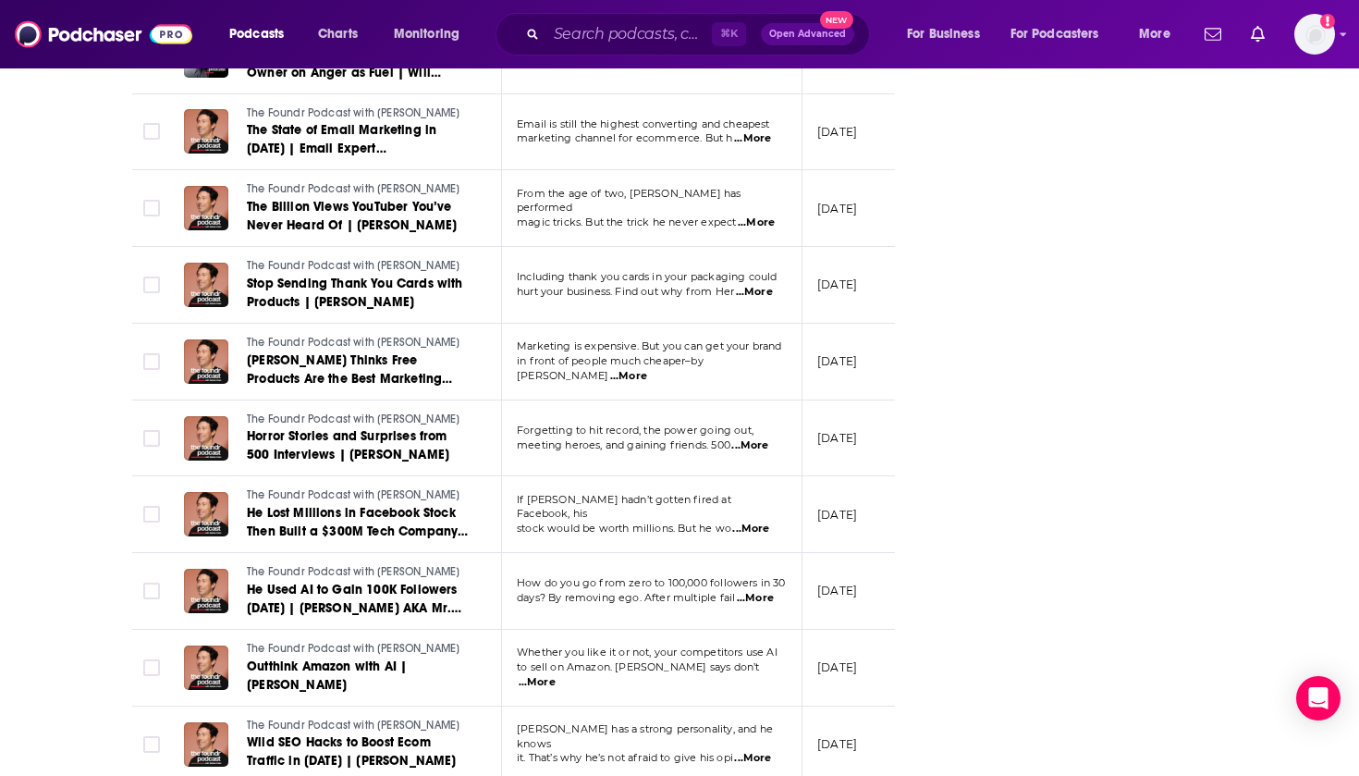
scroll to position [7416, 0]
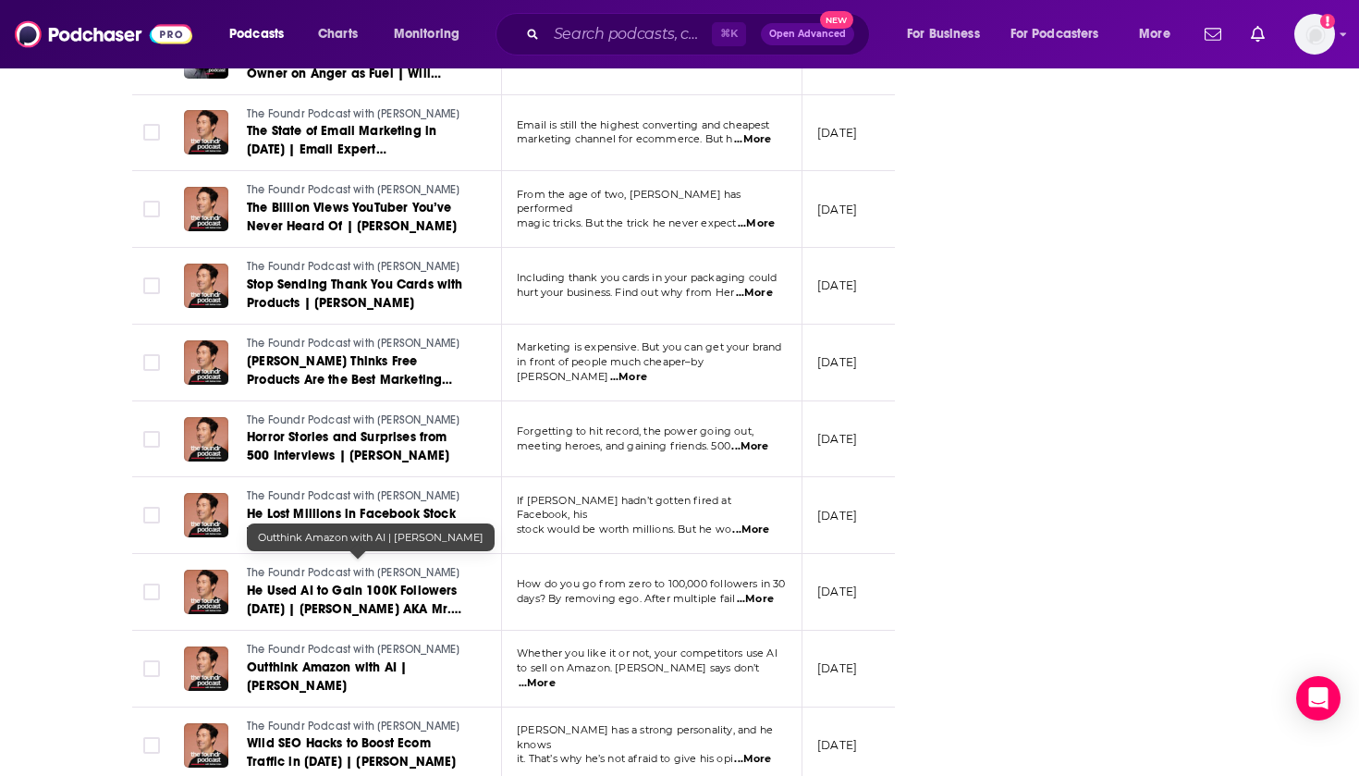
click at [408, 658] on link "Outthink Amazon with AI | [PERSON_NAME]" at bounding box center [358, 676] width 222 height 37
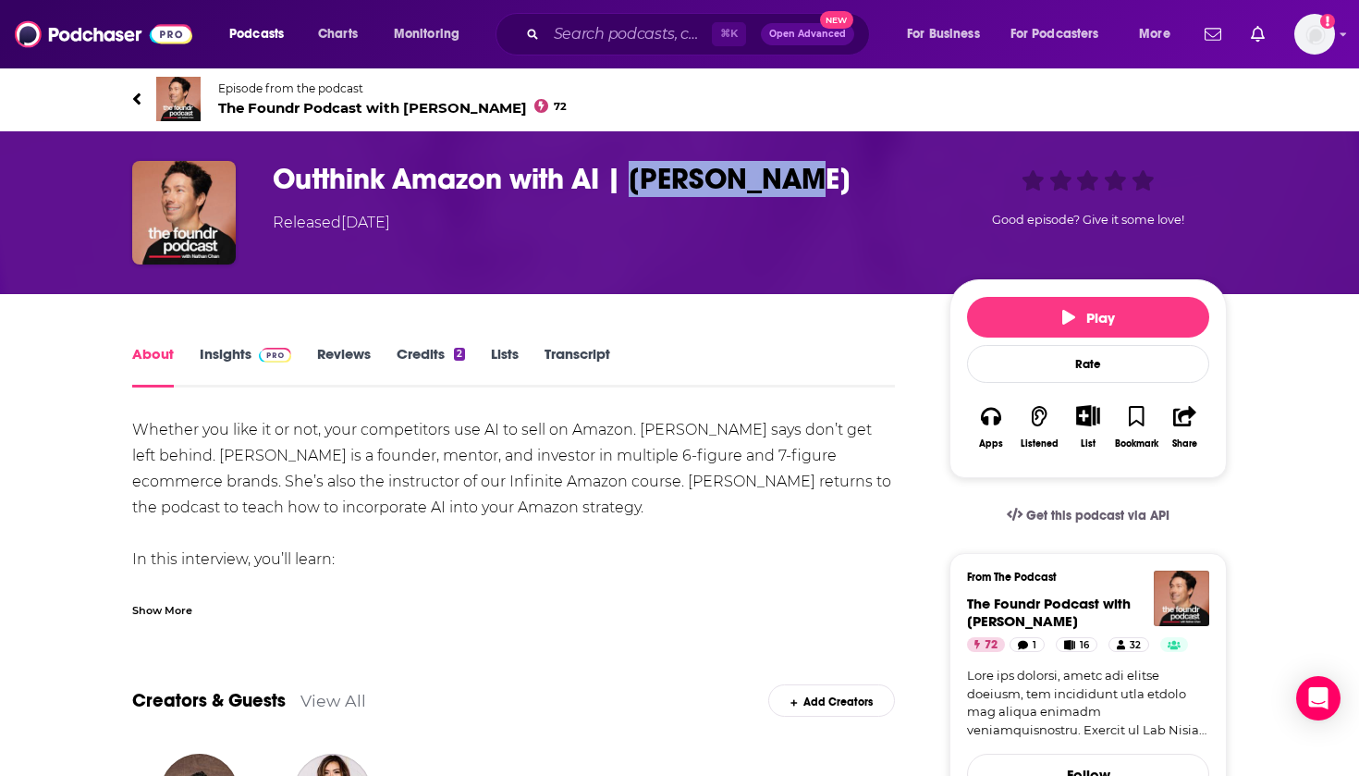
drag, startPoint x: 807, startPoint y: 178, endPoint x: 638, endPoint y: 179, distance: 169.2
click at [638, 179] on h1 "Outthink Amazon with AI | [PERSON_NAME]" at bounding box center [596, 179] width 647 height 36
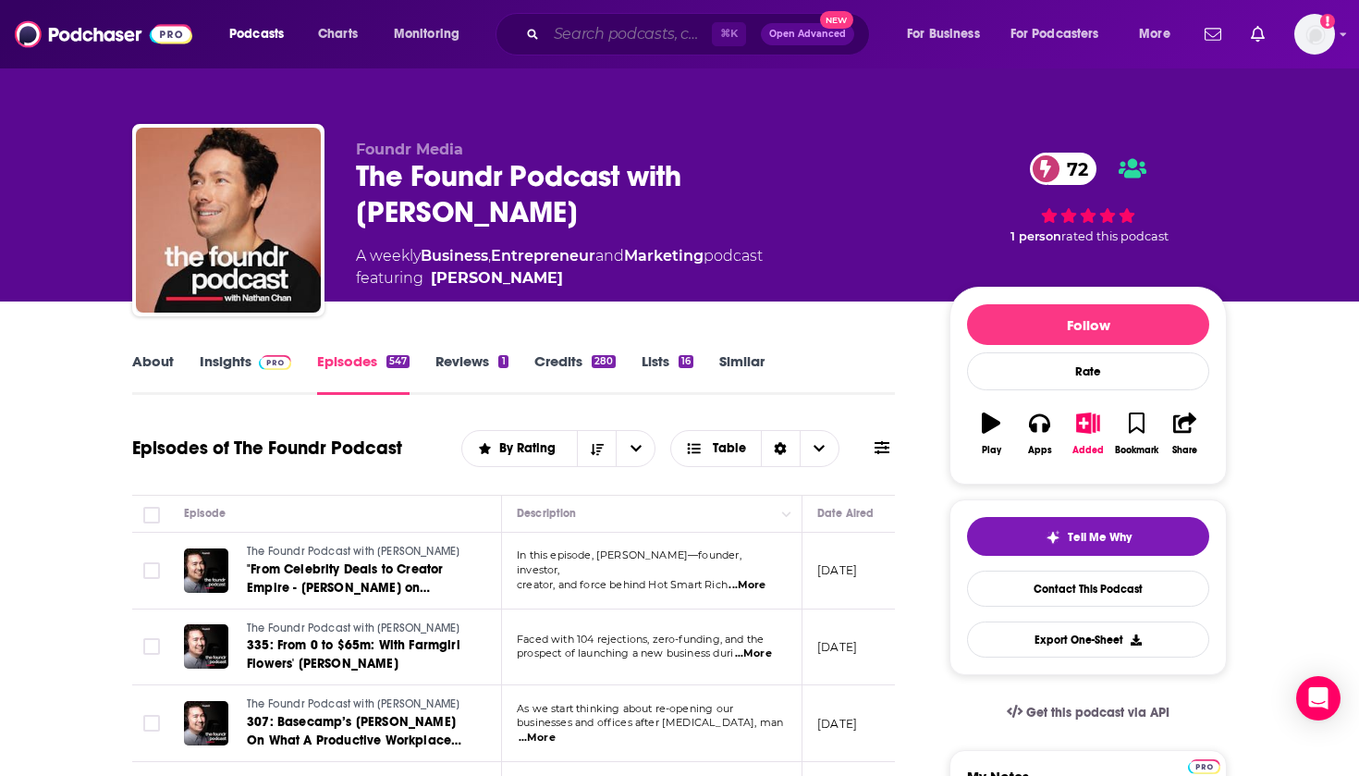
click at [578, 31] on input "Search podcasts, credits, & more..." at bounding box center [628, 34] width 165 height 30
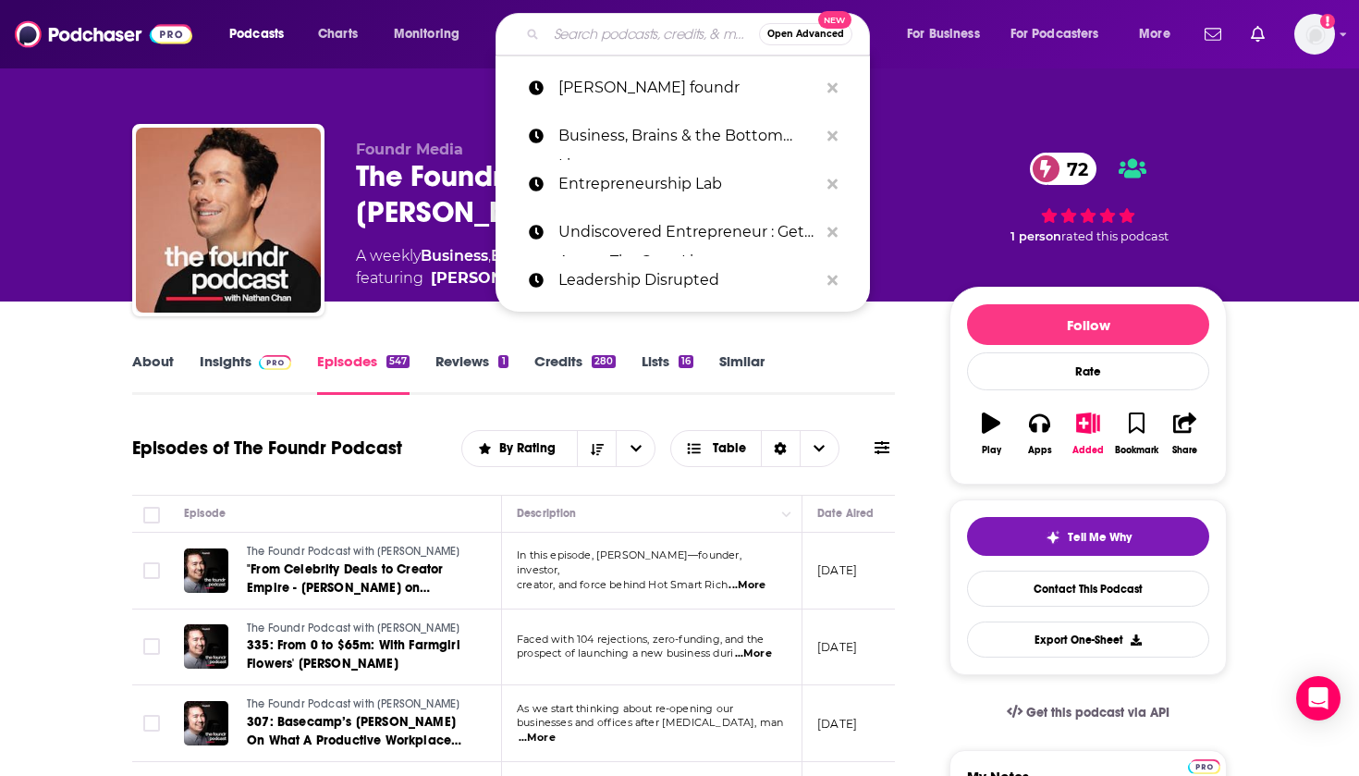
paste input "My first Million"
type input "My first Million"
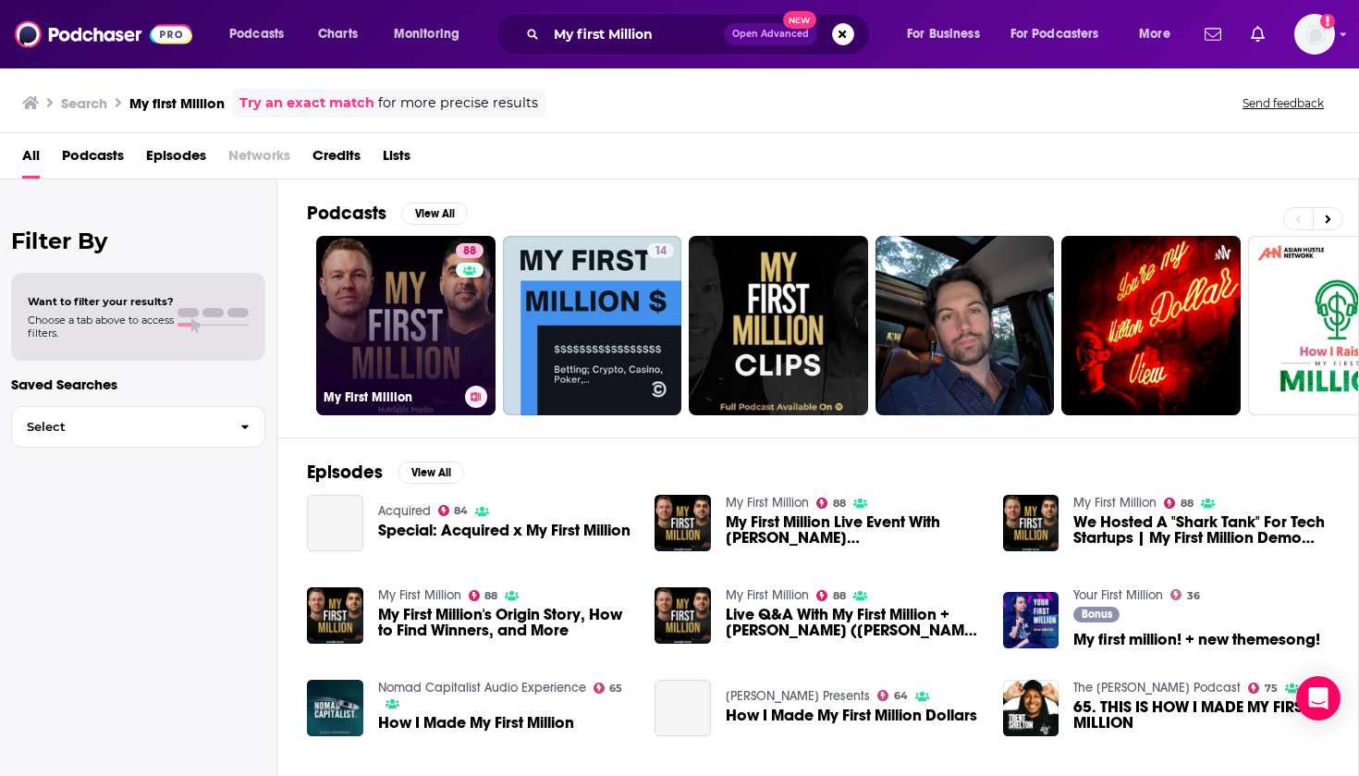
click at [411, 395] on h3 "My First Million" at bounding box center [391, 397] width 134 height 16
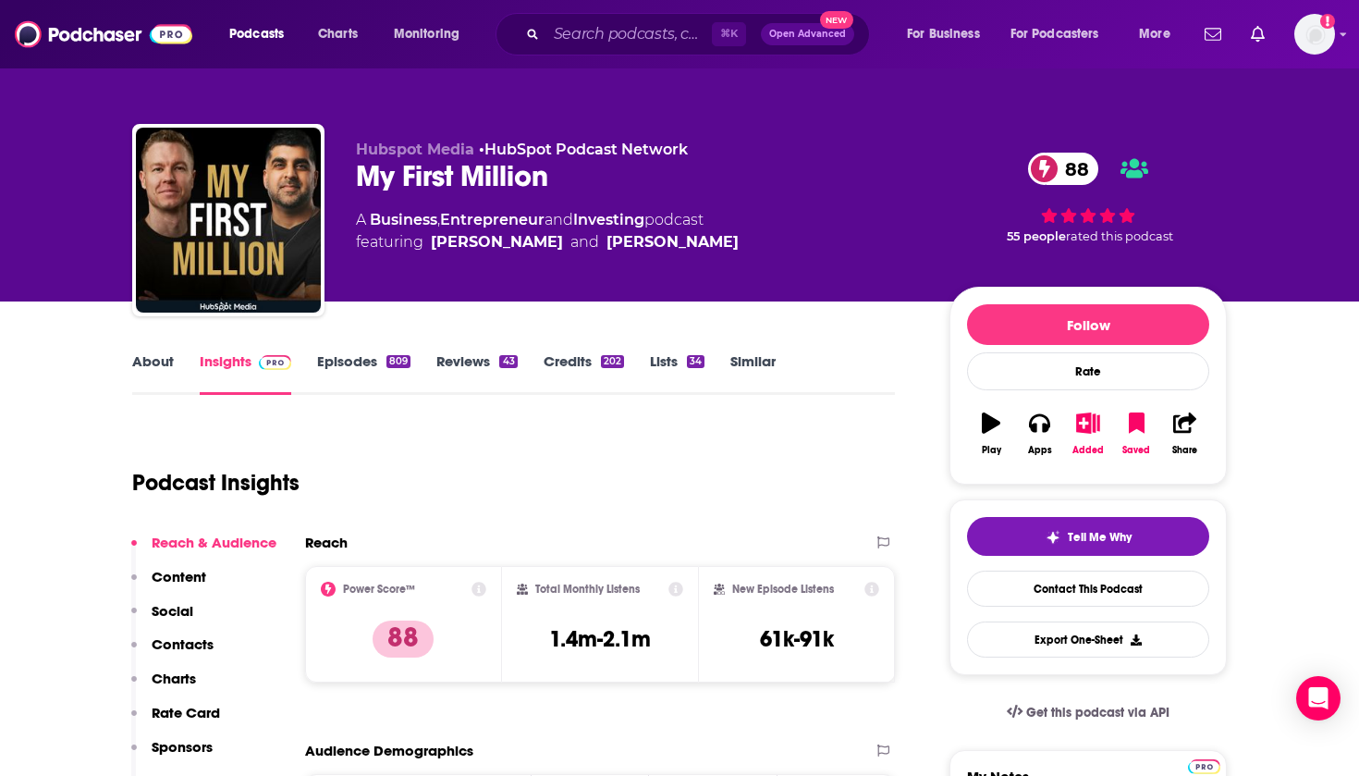
click at [340, 360] on link "Episodes 809" at bounding box center [363, 373] width 93 height 43
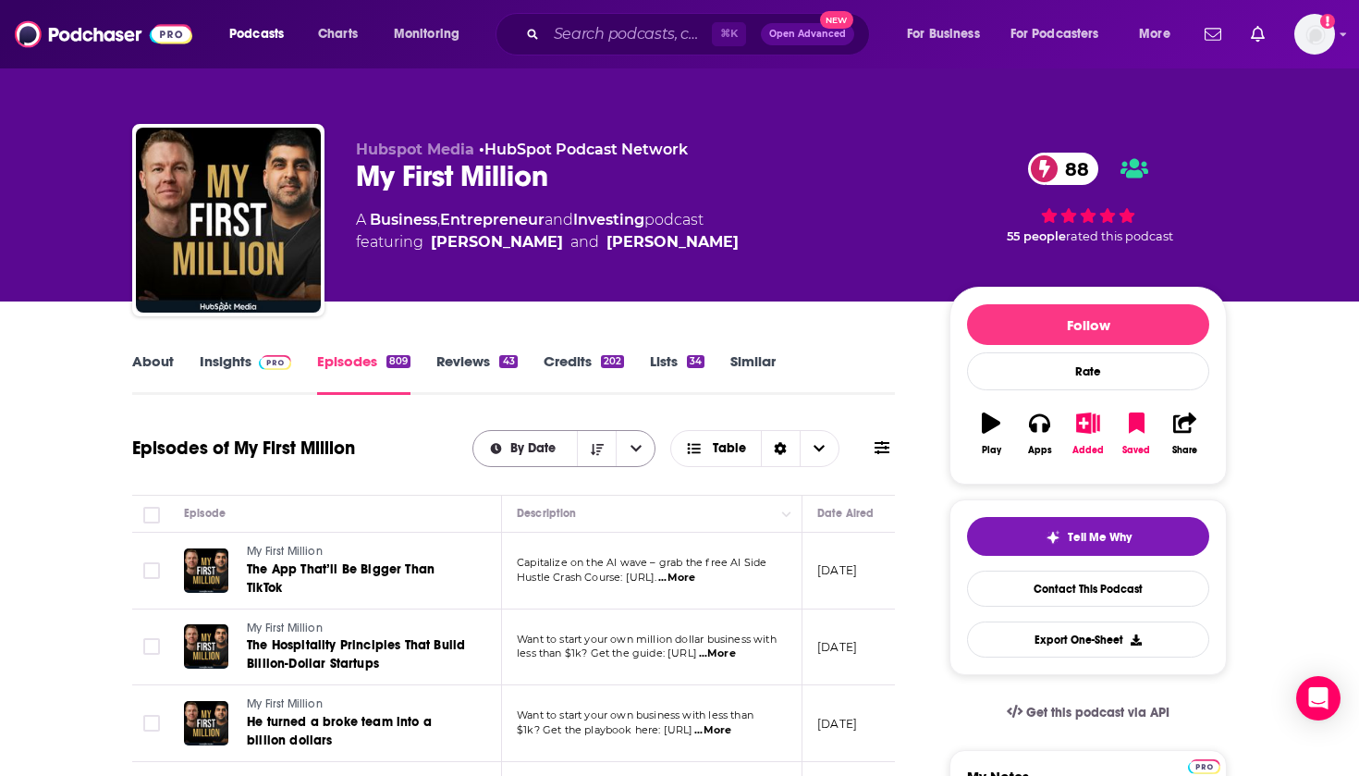
click at [563, 454] on span "By Date" at bounding box center [525, 448] width 104 height 13
click at [536, 514] on span "By Rating" at bounding box center [574, 513] width 131 height 10
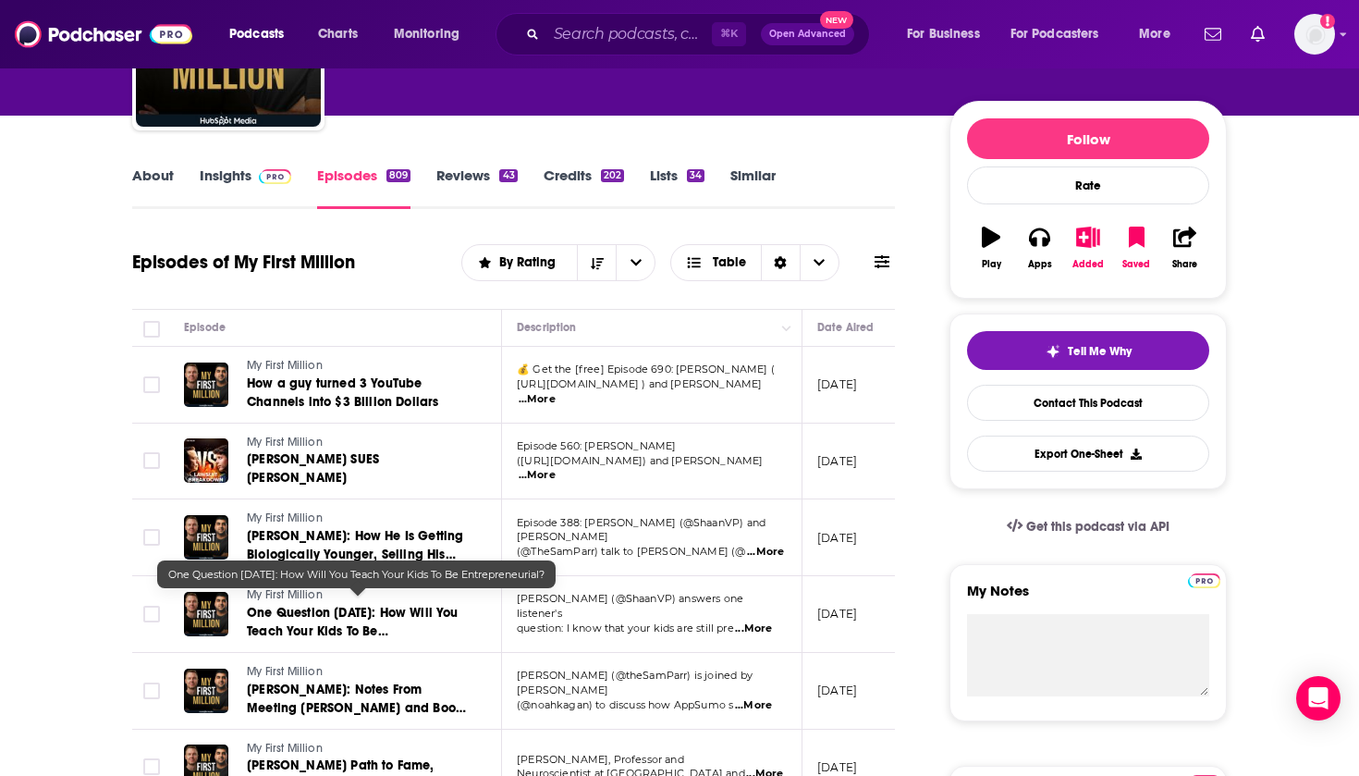
scroll to position [274, 0]
